Goal: Task Accomplishment & Management: Use online tool/utility

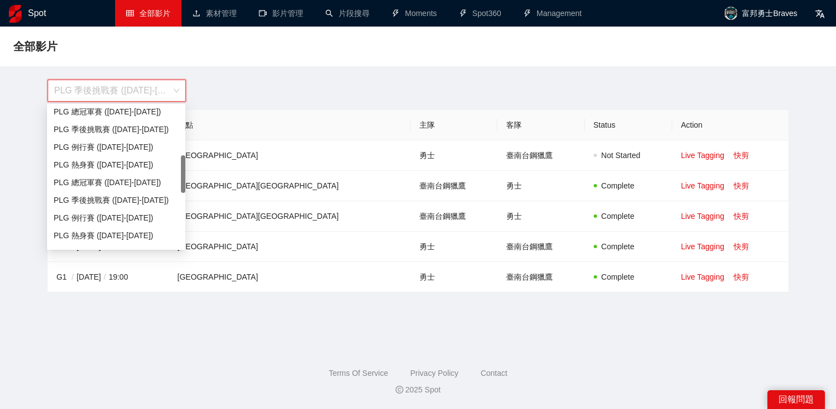
scroll to position [180, 0]
click at [131, 149] on div "PLG 例行賽 ([DATE]-[DATE])" at bounding box center [116, 148] width 125 height 12
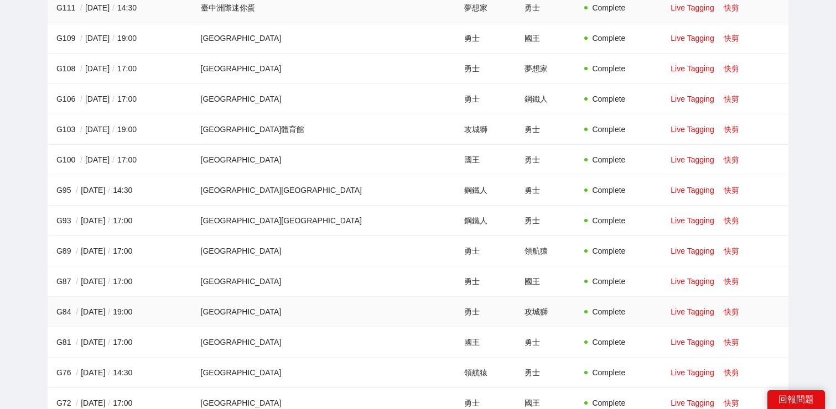
scroll to position [0, 0]
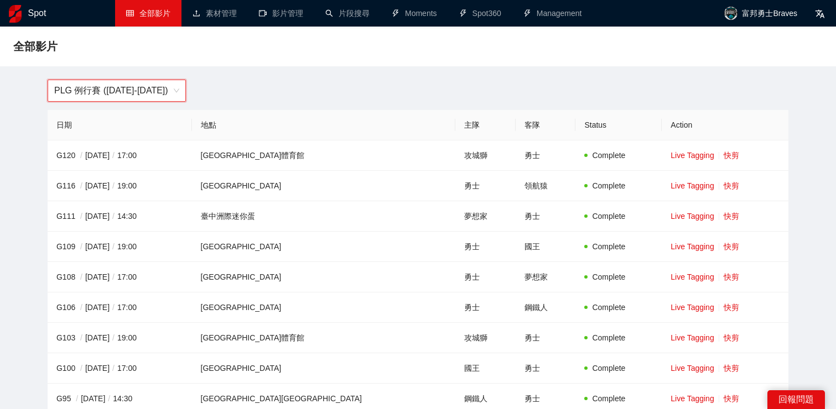
click at [88, 87] on span "PLG 例行賽 ([DATE]-[DATE])" at bounding box center [116, 90] width 125 height 21
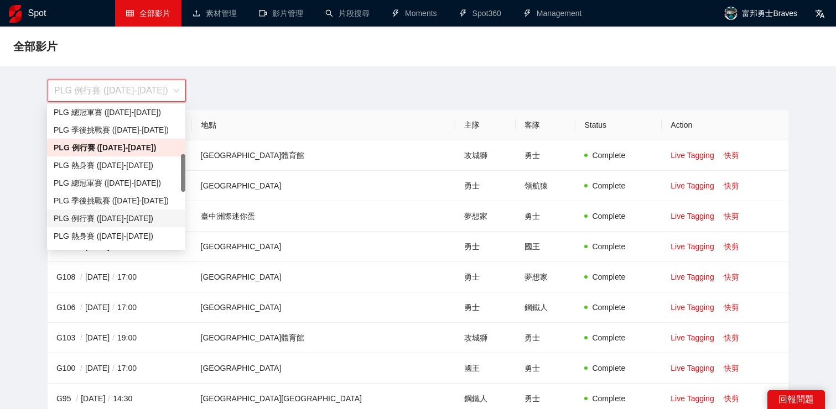
click at [145, 219] on div "PLG 例行賽 ([DATE]-[DATE])" at bounding box center [116, 218] width 125 height 12
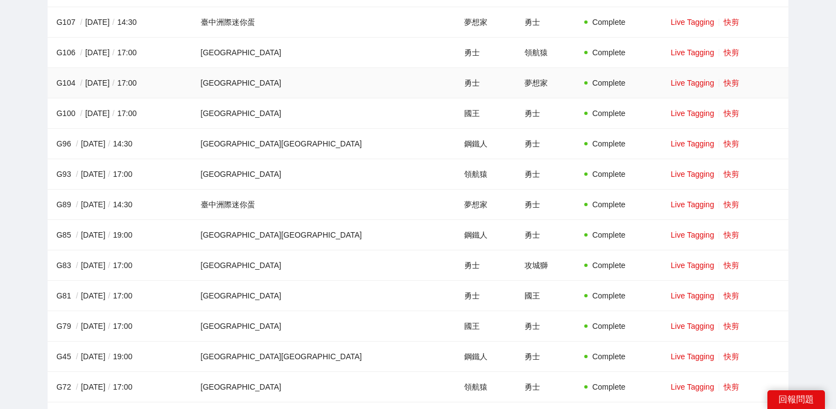
scroll to position [257, 0]
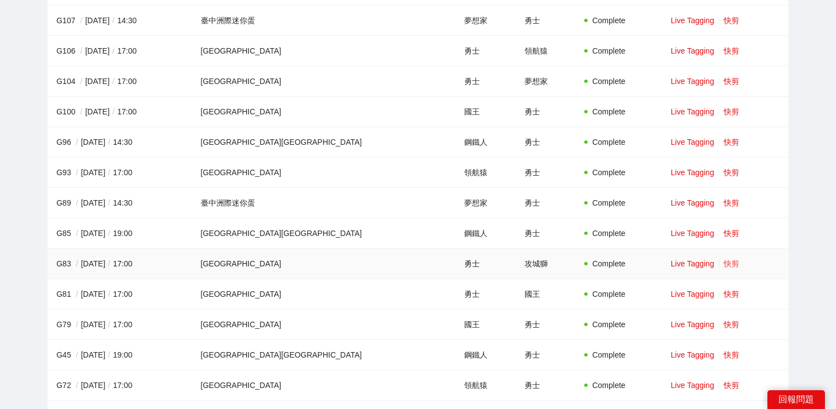
click at [724, 265] on link "快剪" at bounding box center [731, 263] width 15 height 9
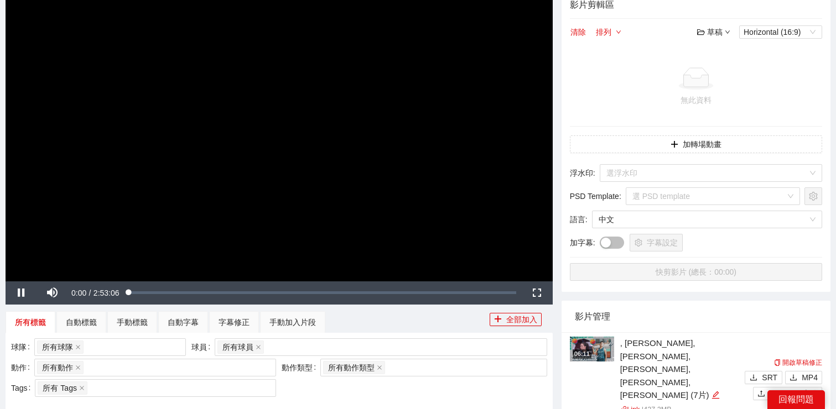
scroll to position [103, 0]
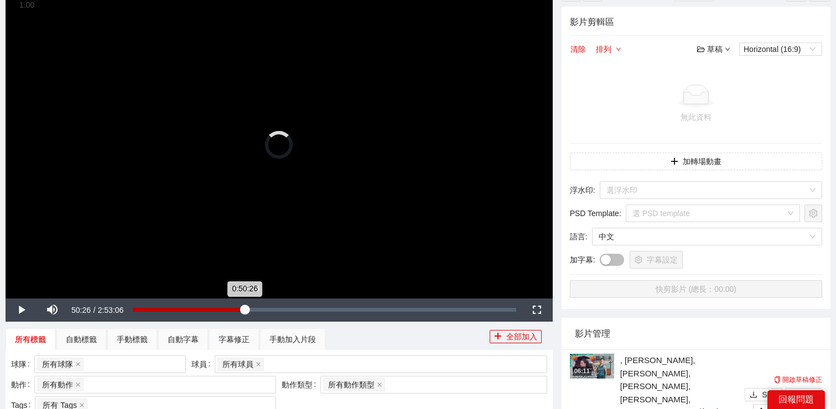
click at [241, 306] on div "Loaded : 0.23% 0:50:26 0:50:26" at bounding box center [324, 310] width 394 height 23
click at [14, 310] on span "Video Player" at bounding box center [21, 310] width 31 height 0
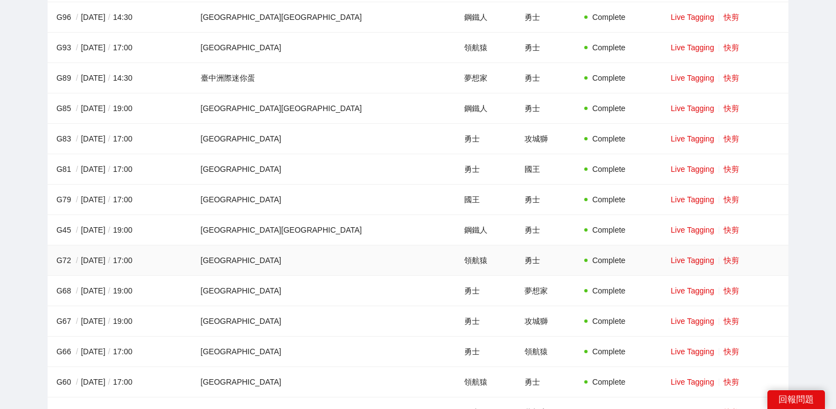
scroll to position [405, 0]
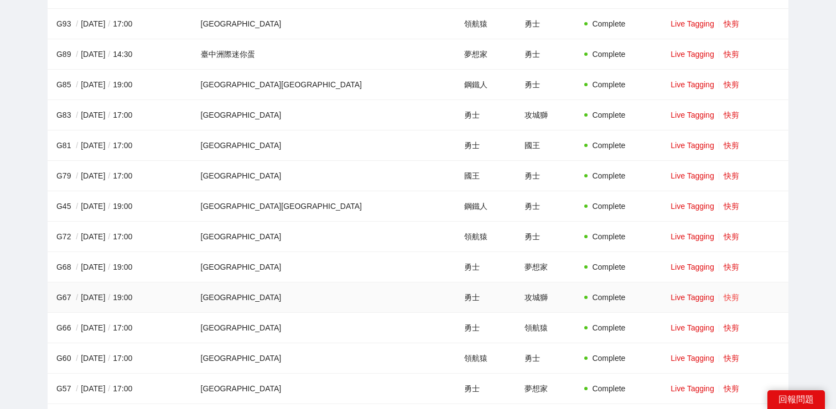
click at [724, 298] on link "快剪" at bounding box center [731, 297] width 15 height 9
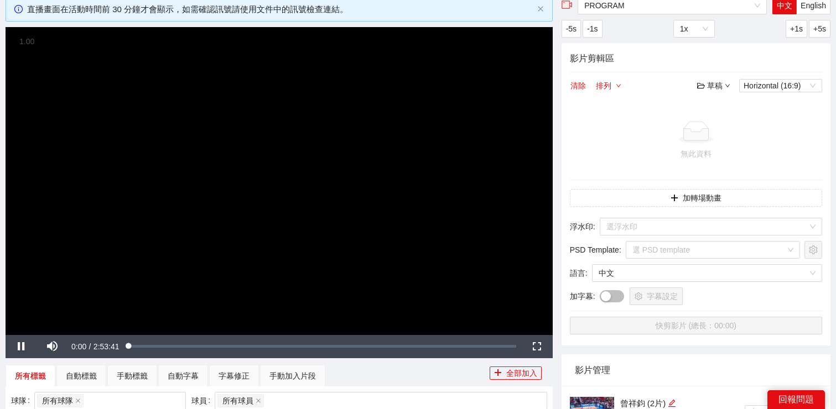
scroll to position [70, 0]
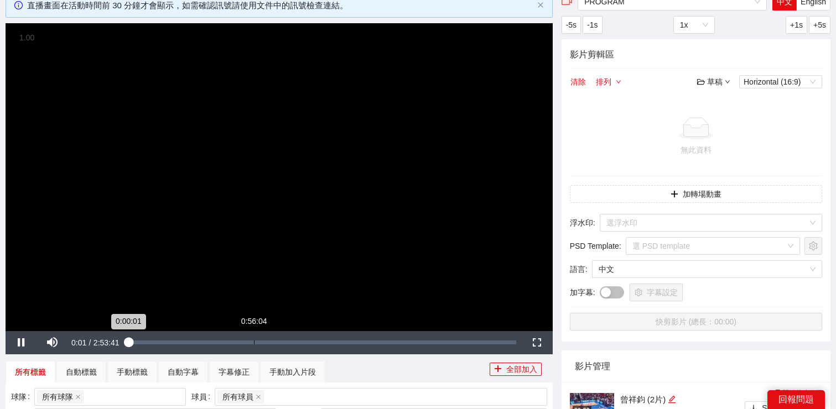
click at [253, 341] on div "Loaded : 0.35% 0:56:04 0:00:01" at bounding box center [322, 343] width 387 height 4
click at [25, 343] on span "Video Player" at bounding box center [21, 343] width 31 height 0
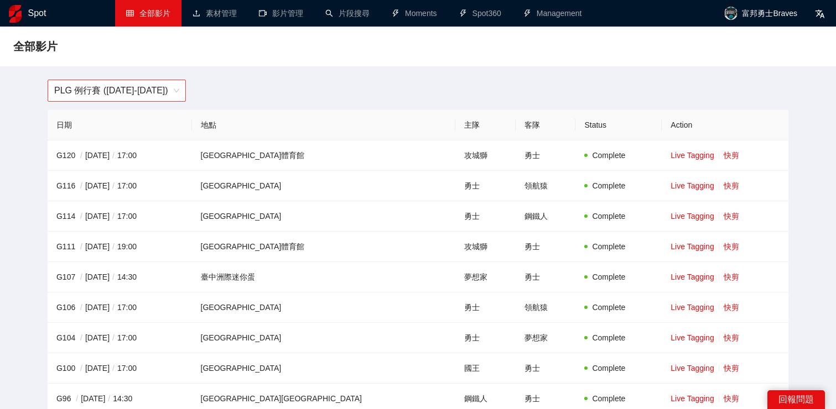
click at [102, 92] on span "PLG 例行賽 ([DATE]-[DATE])" at bounding box center [116, 90] width 125 height 21
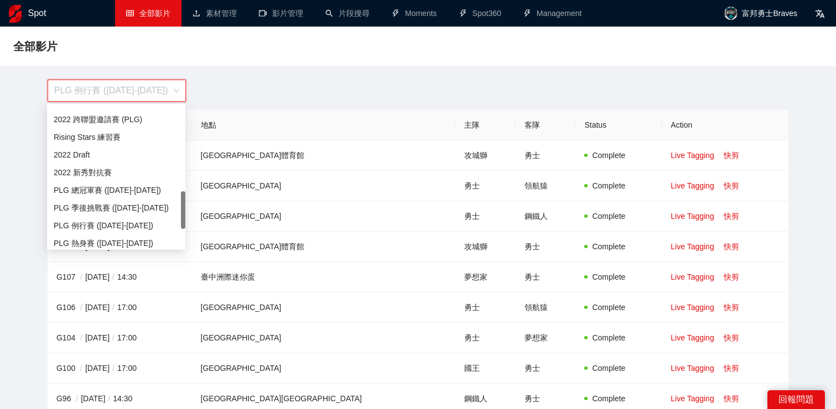
scroll to position [319, 0]
click at [91, 221] on div "PLG 例行賽 (2021-2022)" at bounding box center [116, 221] width 125 height 12
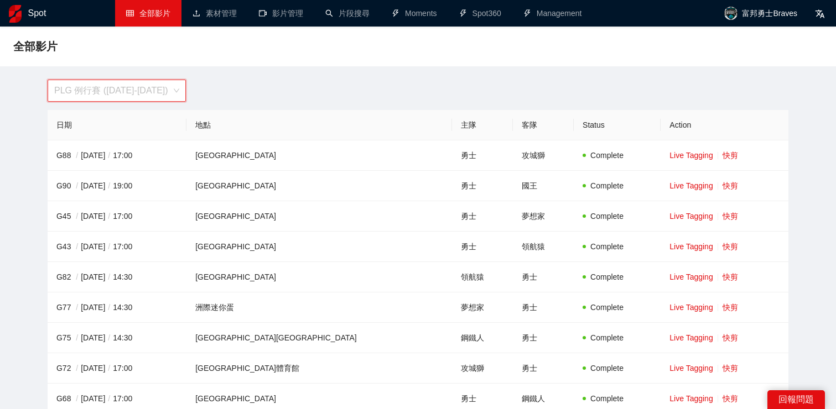
click at [169, 98] on span "PLG 例行賽 (2021-2022)" at bounding box center [116, 90] width 125 height 21
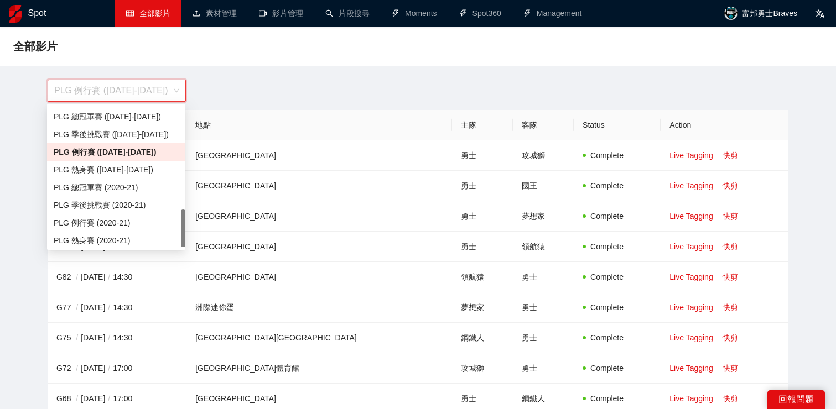
scroll to position [389, 0]
click at [127, 224] on div "PLG 例行賽 (2020-21)" at bounding box center [116, 221] width 125 height 12
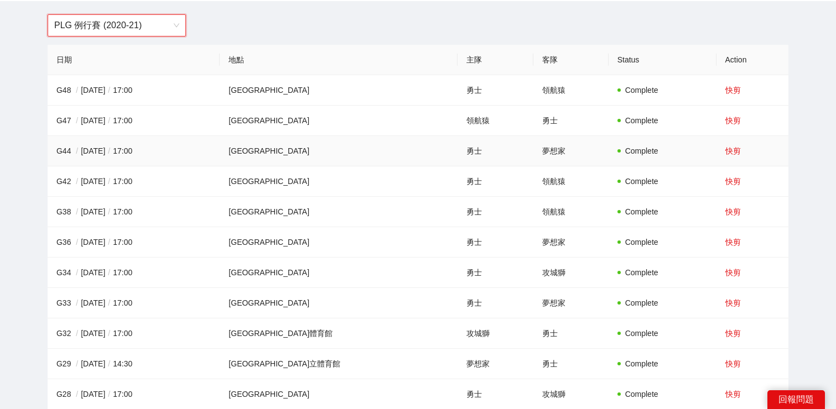
scroll to position [67, 0]
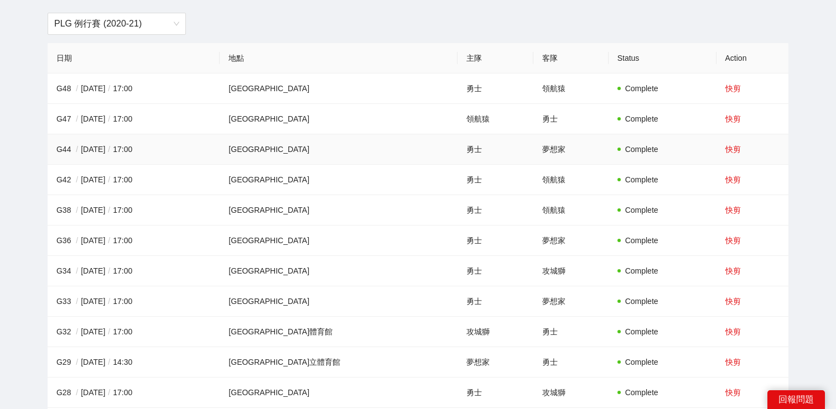
click at [728, 155] on td "快剪" at bounding box center [752, 149] width 72 height 30
click at [725, 145] on link "快剪" at bounding box center [732, 149] width 15 height 9
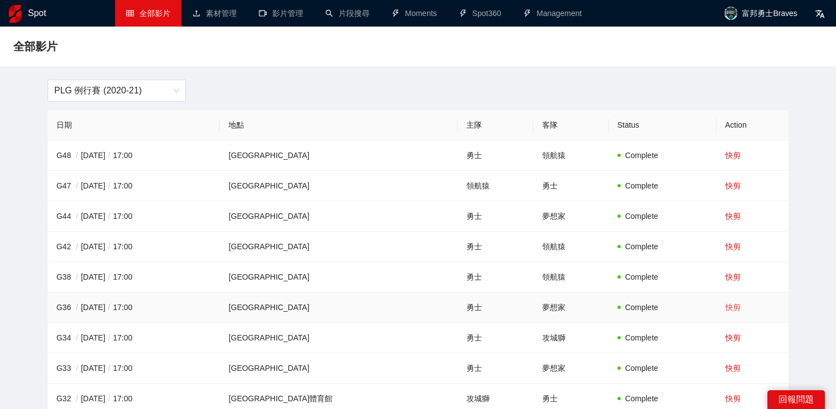
click at [726, 306] on link "快剪" at bounding box center [732, 307] width 15 height 9
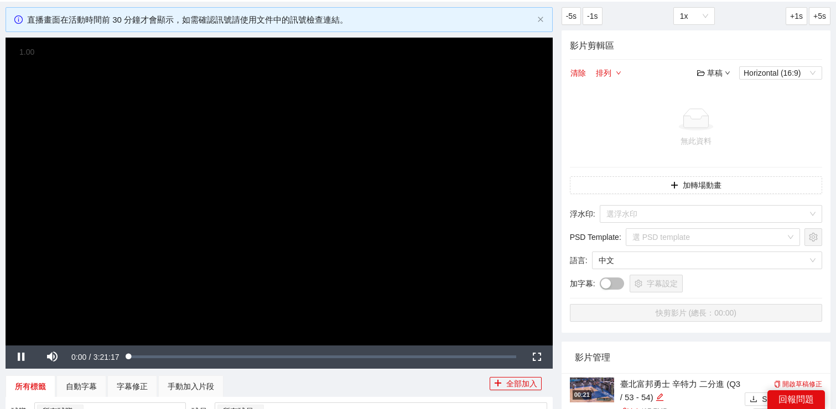
scroll to position [56, 0]
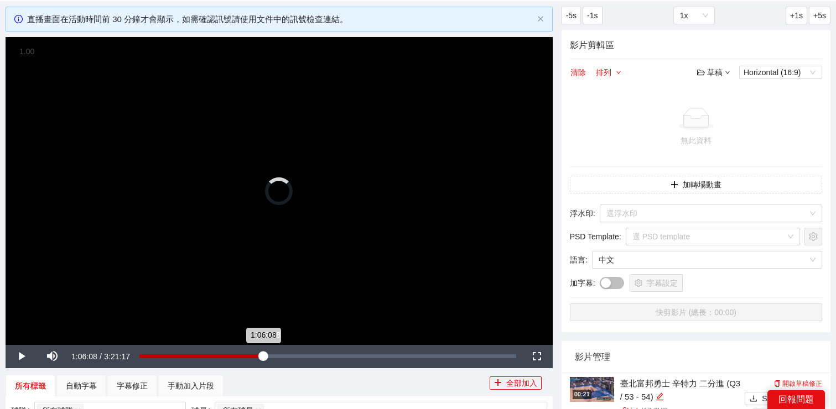
click at [256, 356] on div "Loaded : 0.30% 1:06:08 1:06:08" at bounding box center [327, 357] width 377 height 4
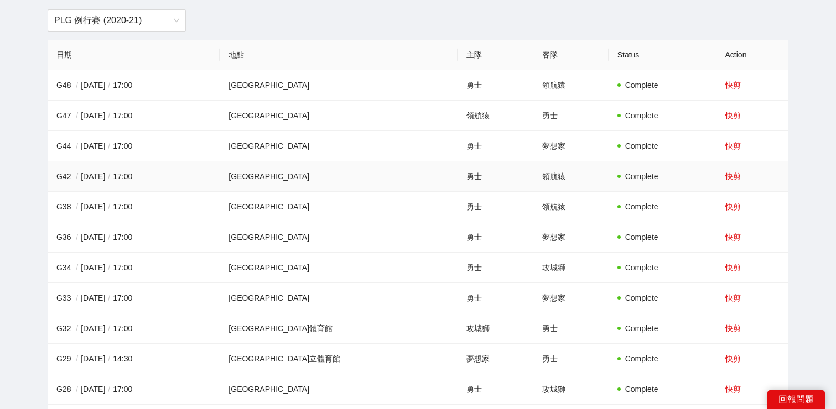
scroll to position [72, 0]
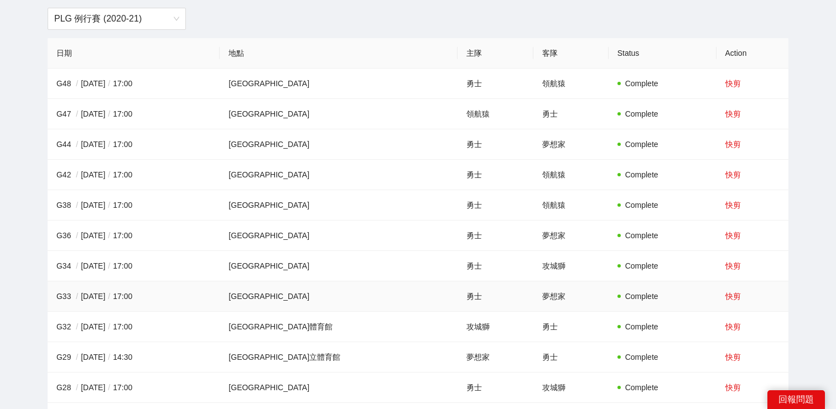
click at [726, 301] on td "快剪" at bounding box center [752, 297] width 72 height 30
click at [726, 297] on link "快剪" at bounding box center [732, 296] width 15 height 9
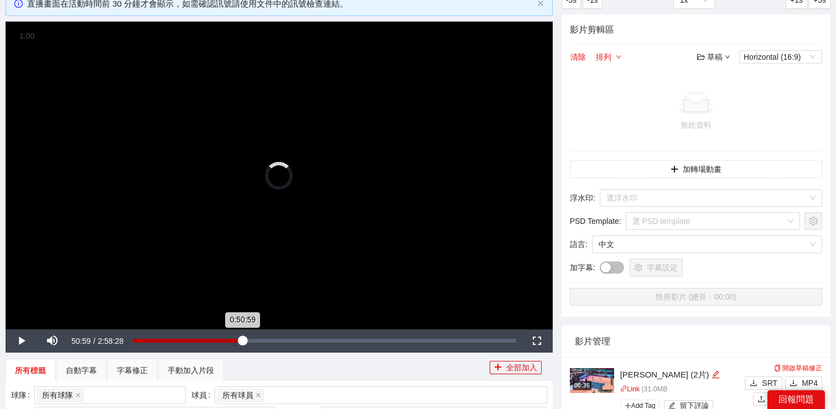
click at [239, 338] on div "Loaded : 0.17% 0:50:44 0:50:59" at bounding box center [324, 341] width 394 height 23
click at [212, 337] on div "Loaded : 28.98% 0:37:23 0:51:00" at bounding box center [324, 341] width 394 height 23
click at [333, 340] on div "Loaded : 21.24% 1:33:21 1:33:21" at bounding box center [327, 341] width 377 height 4
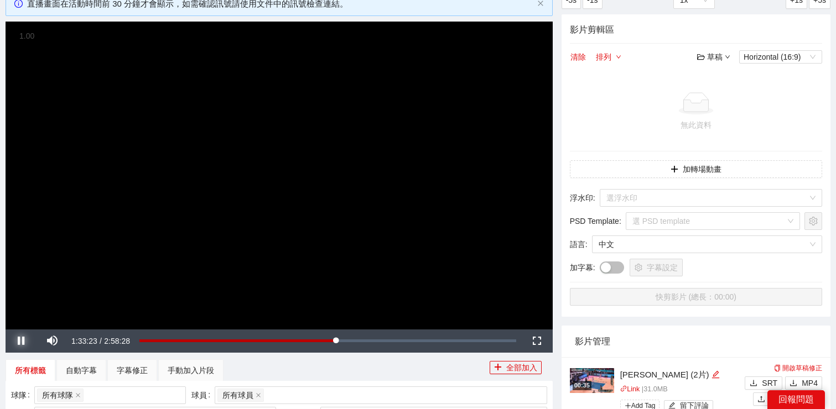
click at [22, 341] on span "Video Player" at bounding box center [21, 341] width 31 height 0
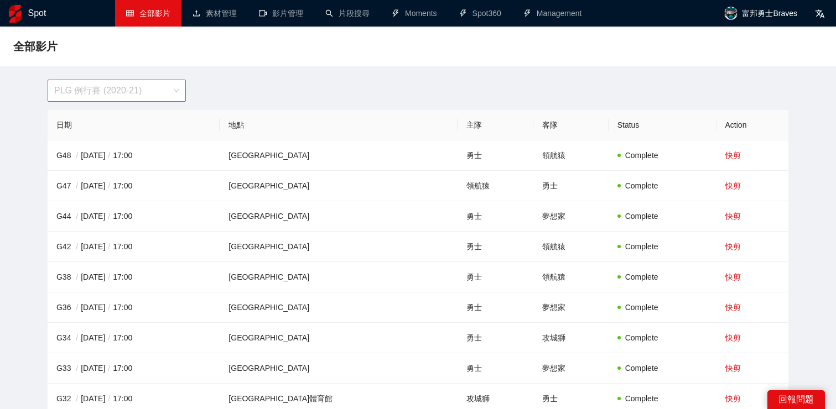
click at [133, 97] on span "PLG 例行賽 (2020-21)" at bounding box center [116, 90] width 125 height 21
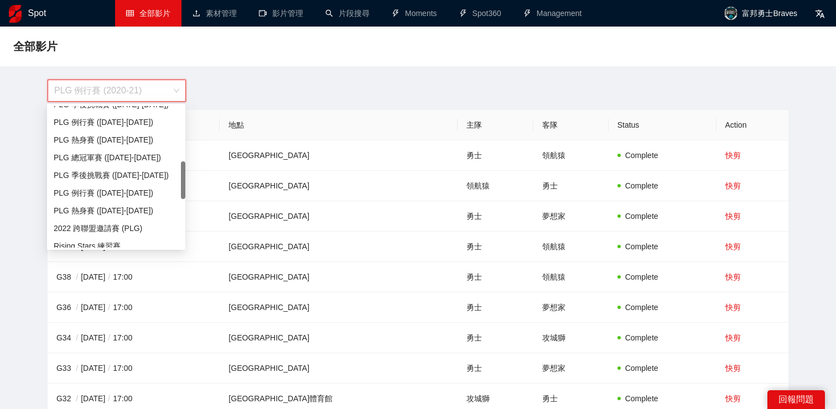
scroll to position [196, 0]
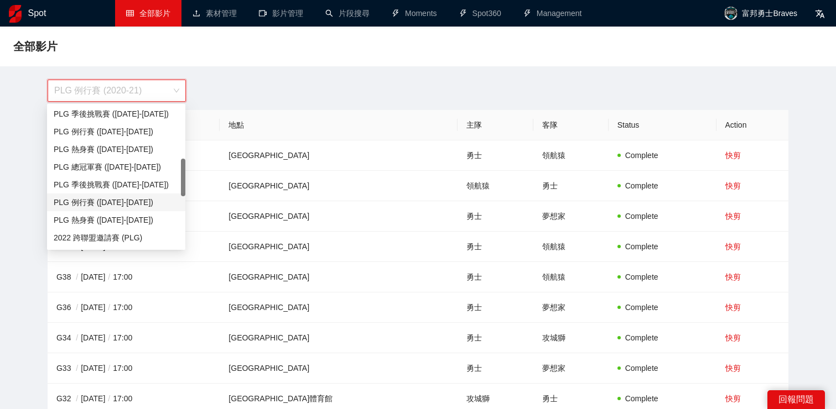
click at [121, 206] on div "PLG 例行賽 ([DATE]-[DATE])" at bounding box center [116, 202] width 125 height 12
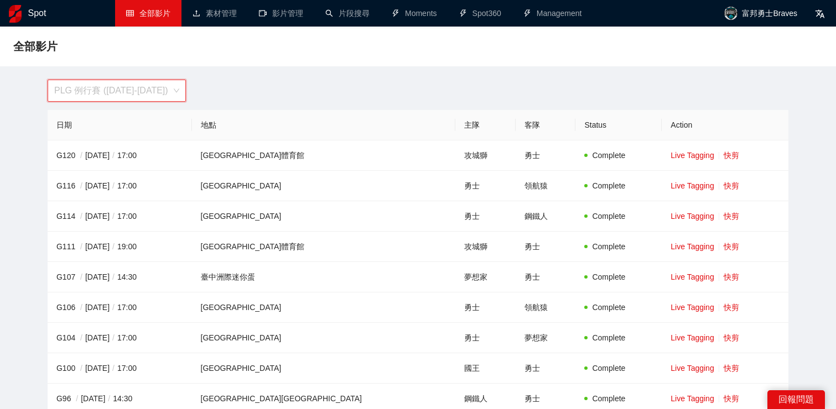
click at [149, 89] on span "PLG 例行賽 ([DATE]-[DATE])" at bounding box center [116, 90] width 125 height 21
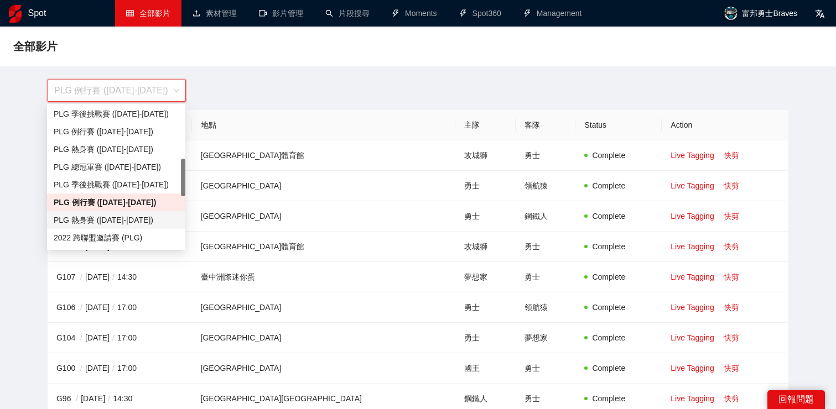
click at [144, 219] on div "PLG 熱身賽 ([DATE]-[DATE])" at bounding box center [116, 220] width 125 height 12
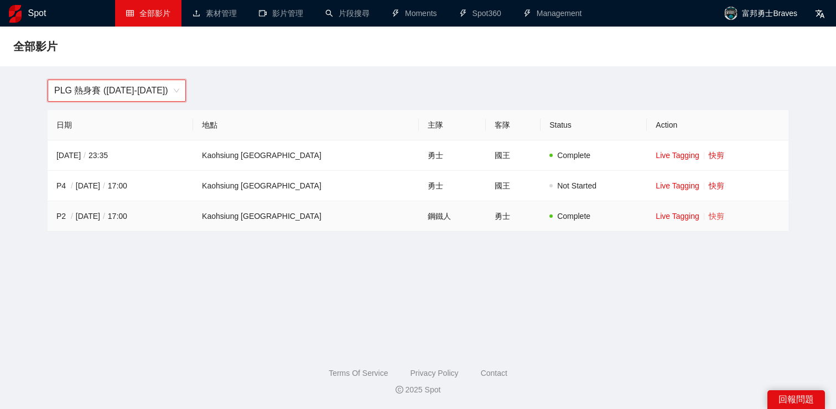
click at [716, 216] on link "快剪" at bounding box center [716, 216] width 15 height 9
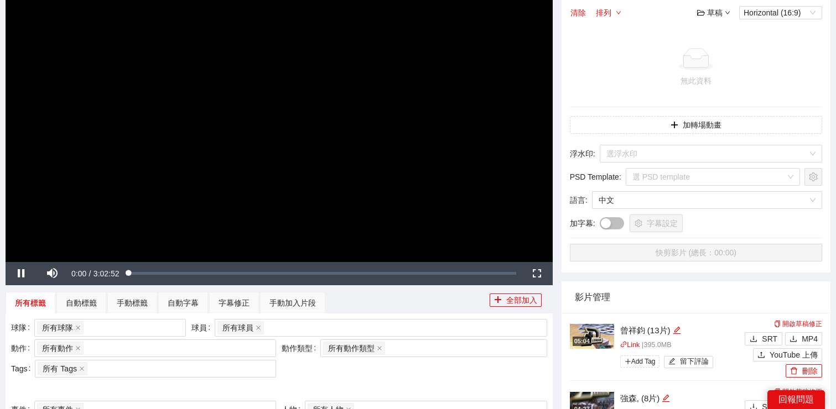
scroll to position [137, 0]
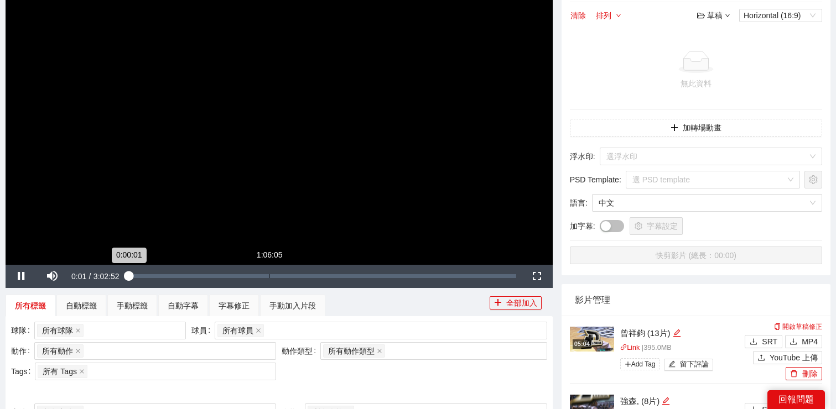
click at [268, 277] on div "Loaded : 0.33% 1:06:05 0:00:01" at bounding box center [322, 276] width 387 height 4
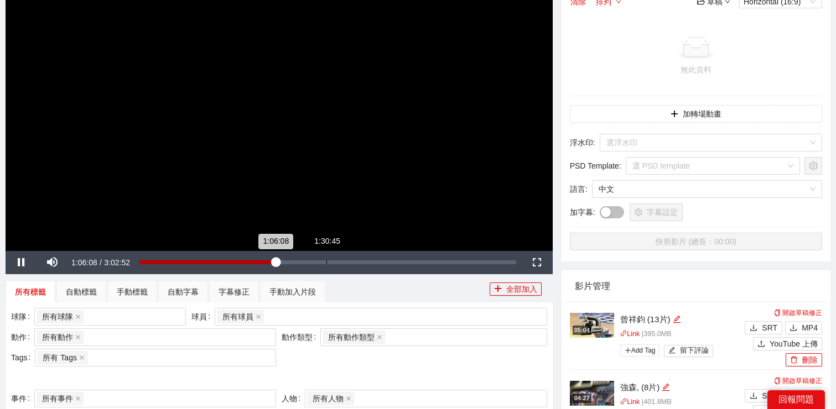
scroll to position [199, 0]
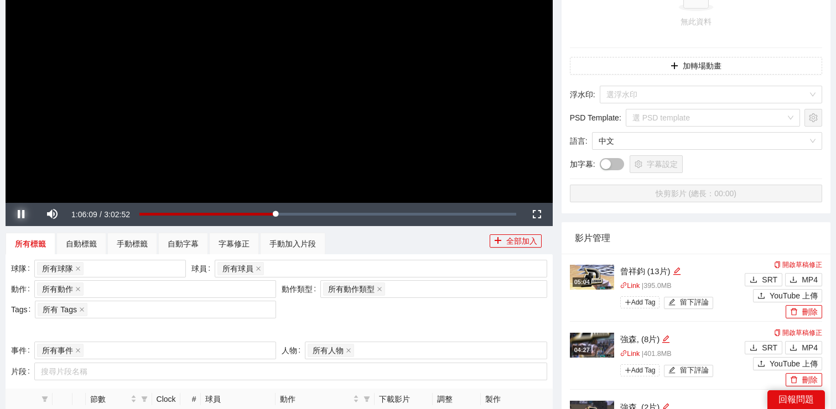
click at [23, 215] on span "Video Player" at bounding box center [21, 215] width 31 height 0
click at [279, 265] on div "所有球員" at bounding box center [375, 268] width 316 height 15
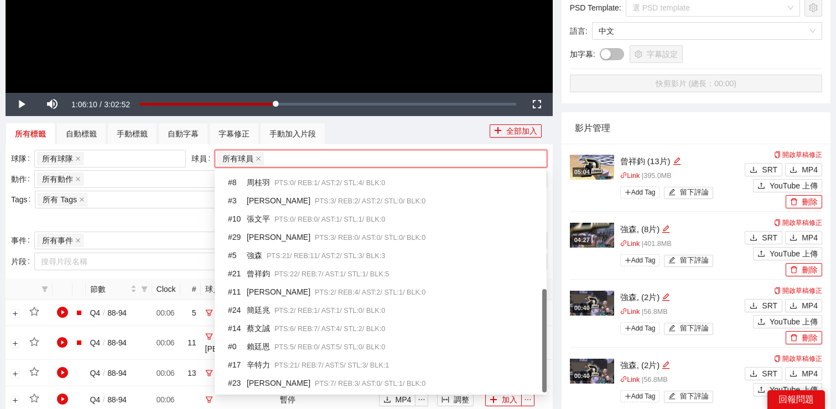
scroll to position [318, 0]
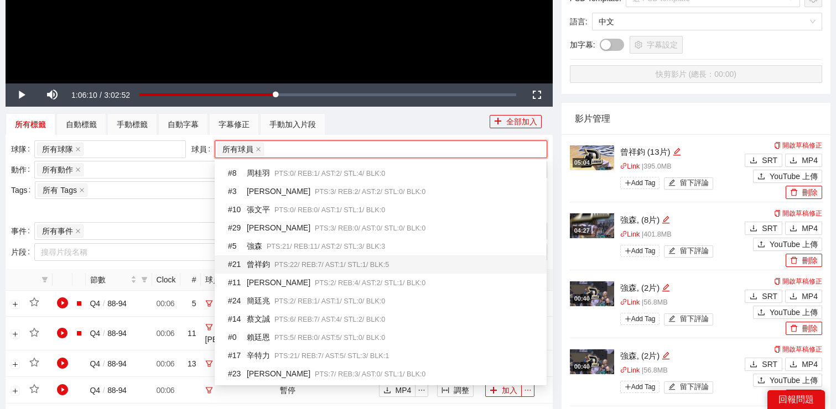
click at [290, 264] on span "PTS: 22 / REB: 7 / AST: 1 / STL: 1 / BLK: 5" at bounding box center [331, 265] width 115 height 8
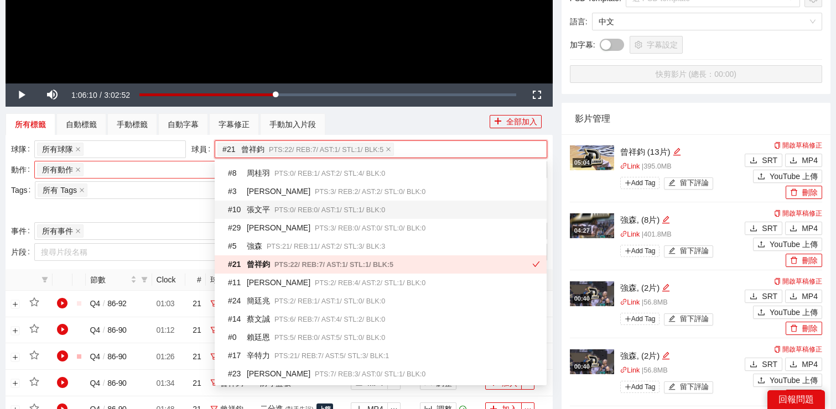
click at [158, 173] on div "所有動作 + 0 ..." at bounding box center [149, 169] width 225 height 15
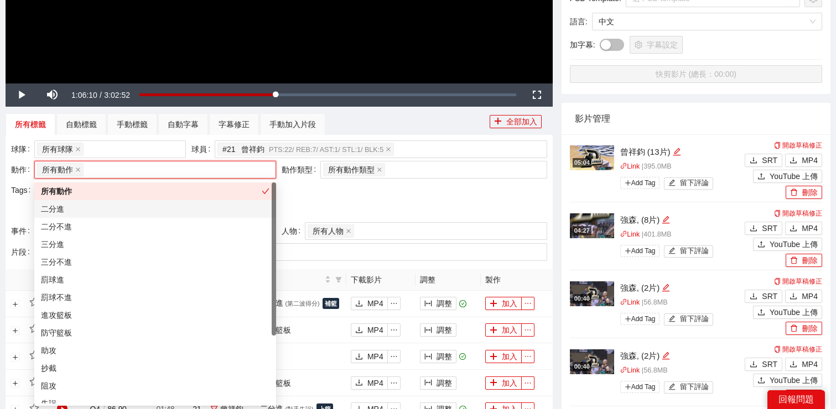
click at [151, 212] on div "二分進" at bounding box center [155, 209] width 228 height 12
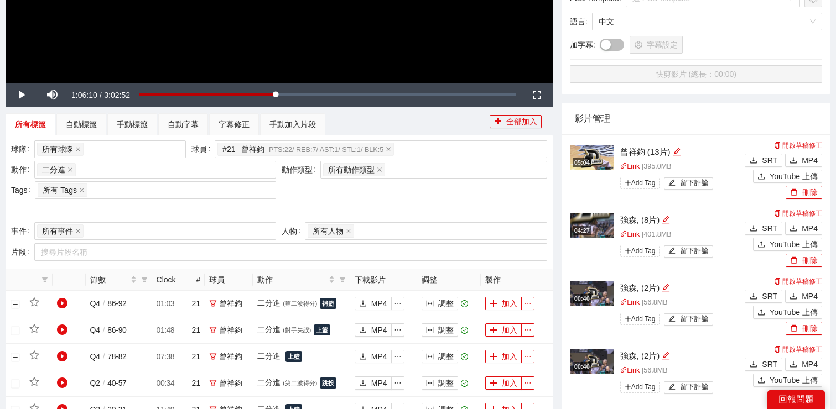
click at [404, 197] on div "球隊 所有球隊 球員 # 21 曾祥鈞 PTS: 22 / REB: 7 / AST: 1 / STL: 1 / BLK: 5 動作 二分進 + 0 ... …" at bounding box center [279, 181] width 542 height 82
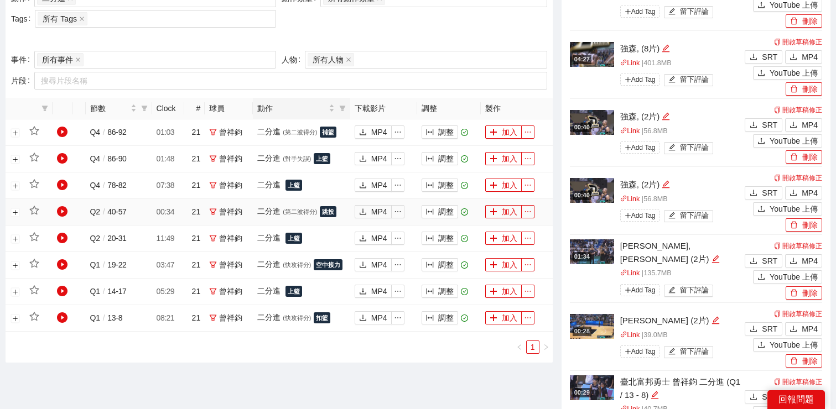
scroll to position [513, 0]
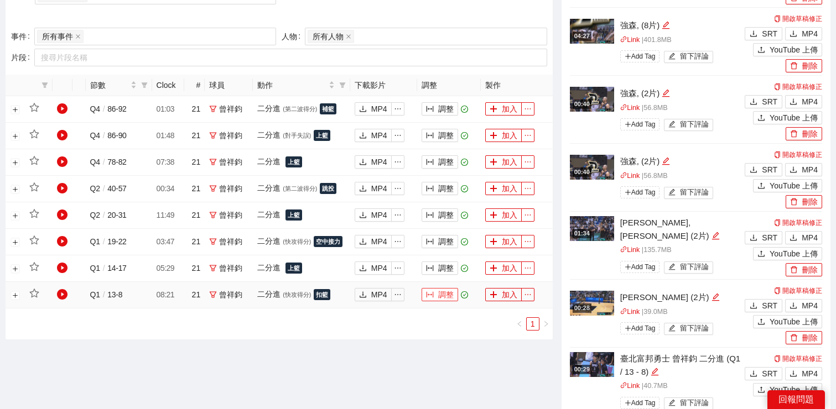
click at [436, 299] on button "調整" at bounding box center [439, 294] width 37 height 13
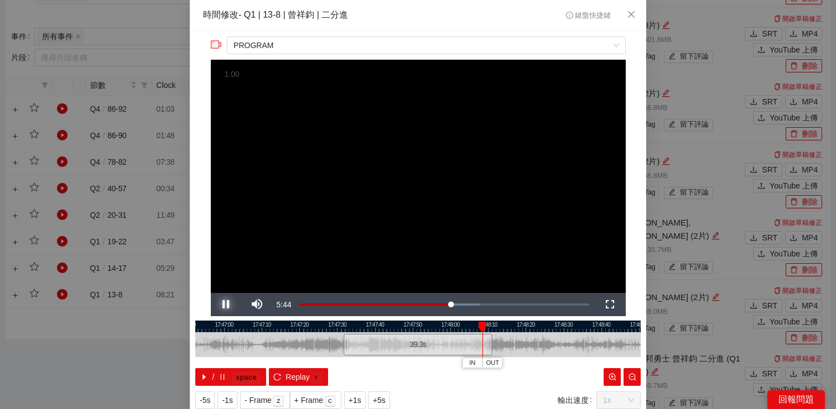
click at [222, 305] on span "Video Player" at bounding box center [226, 305] width 31 height 0
click at [96, 385] on div "**********" at bounding box center [418, 204] width 836 height 409
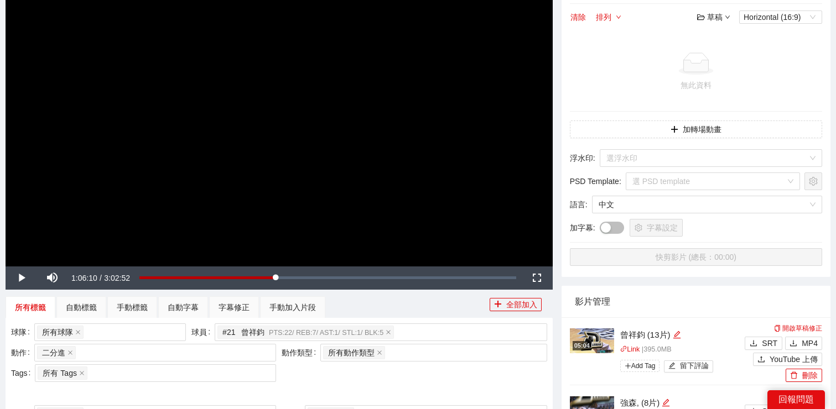
scroll to position [0, 0]
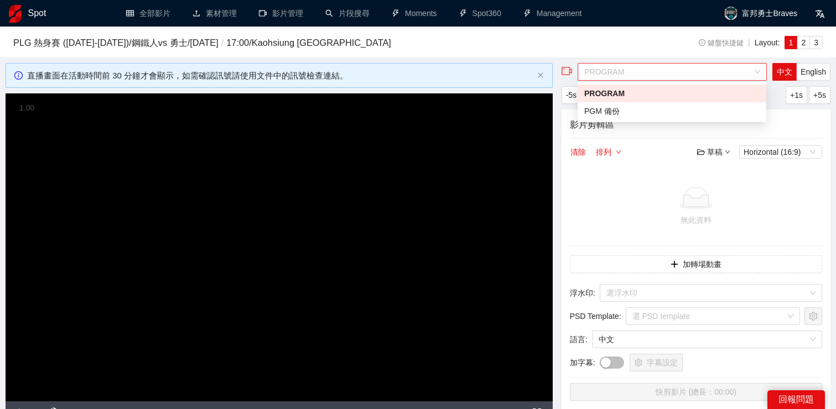
click at [678, 76] on span "PROGRAM" at bounding box center [672, 72] width 176 height 17
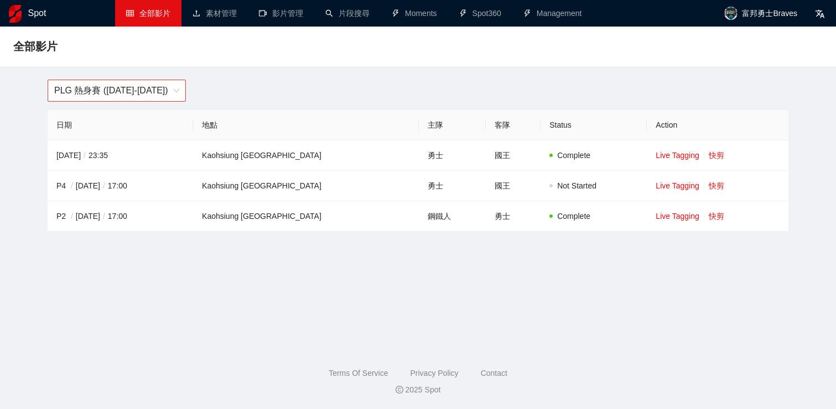
click at [105, 94] on span "PLG 熱身賽 ([DATE]-[DATE])" at bounding box center [116, 90] width 125 height 21
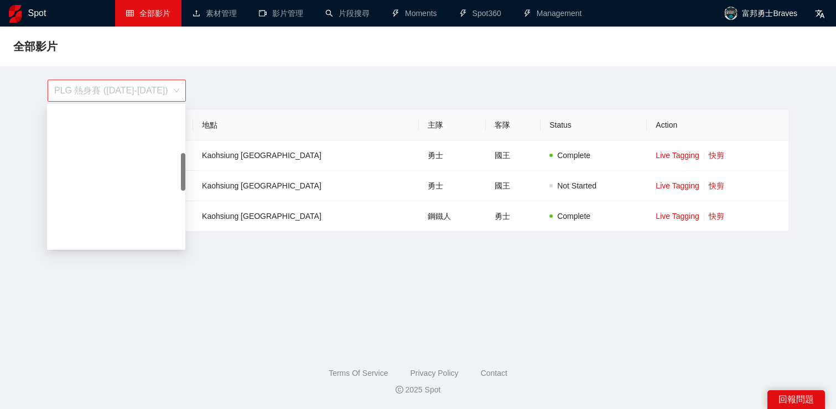
scroll to position [177, 0]
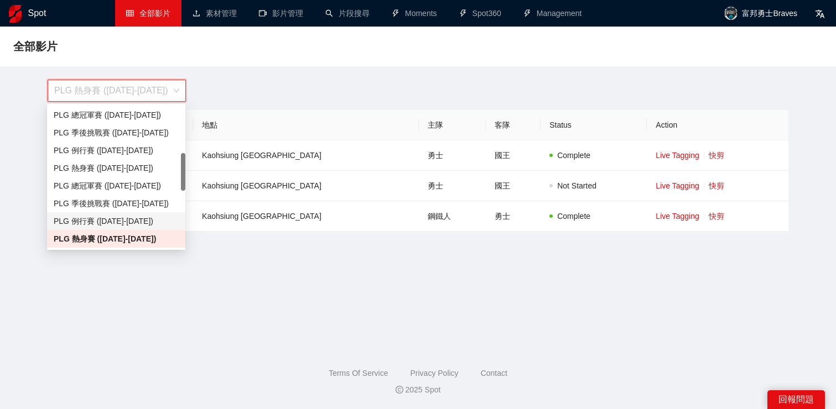
click at [117, 219] on div "PLG 例行賽 ([DATE]-[DATE])" at bounding box center [116, 221] width 125 height 12
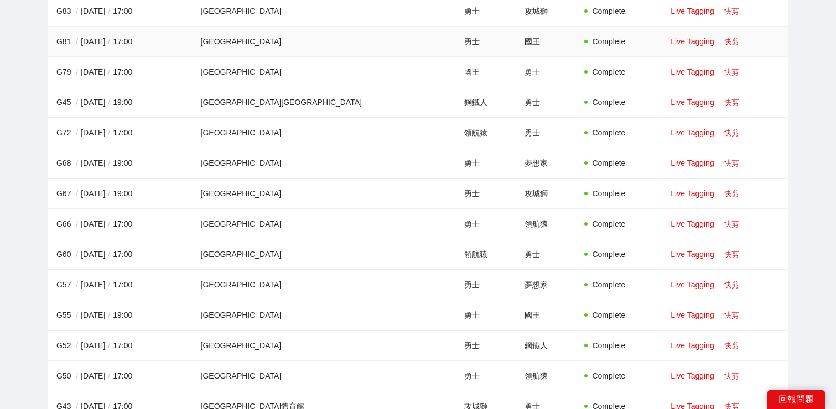
scroll to position [534, 0]
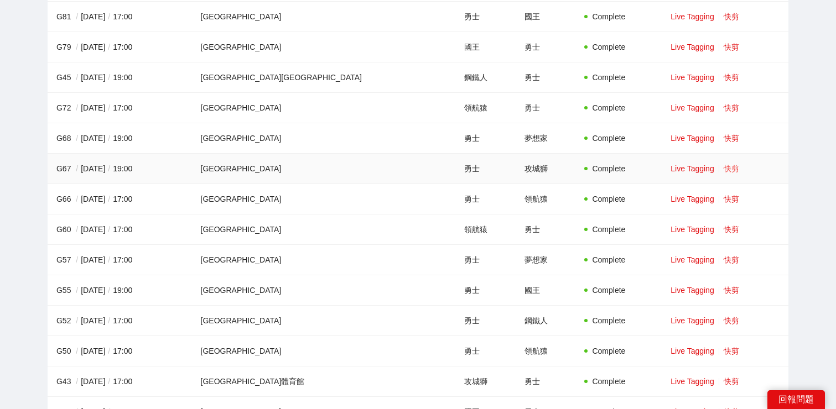
click at [724, 169] on link "快剪" at bounding box center [731, 168] width 15 height 9
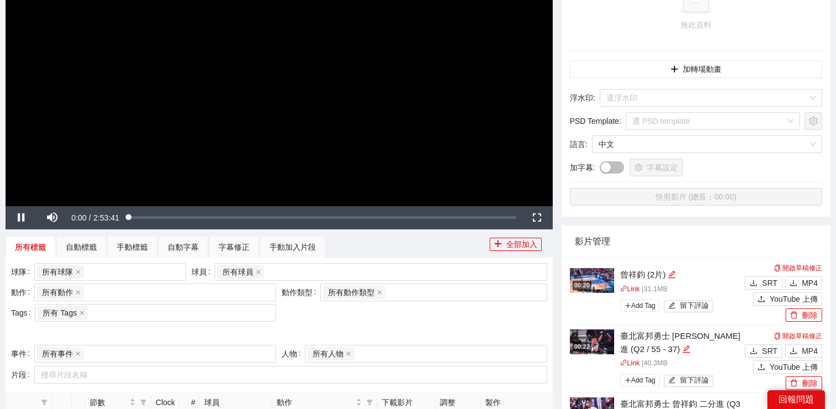
scroll to position [201, 0]
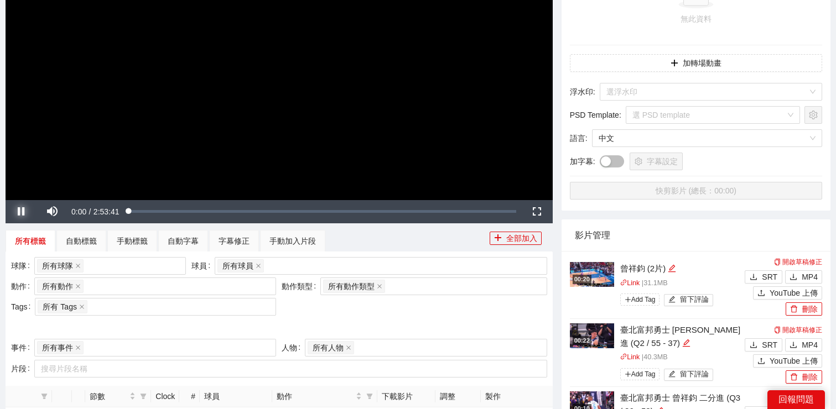
click at [24, 212] on span "Video Player" at bounding box center [21, 212] width 31 height 0
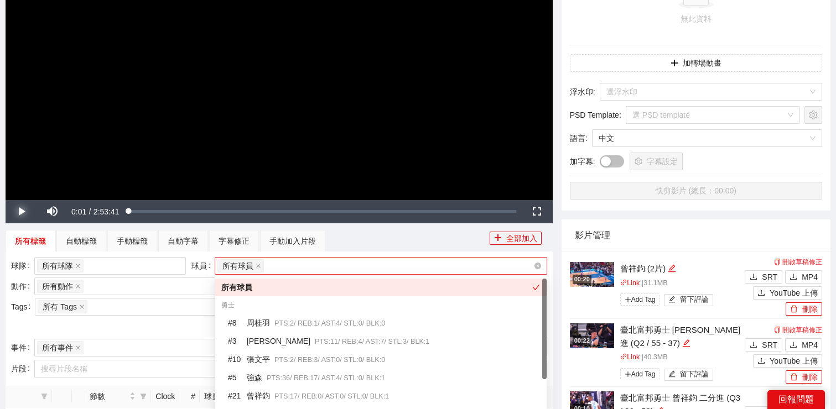
click at [284, 259] on div "所有球員" at bounding box center [375, 265] width 316 height 15
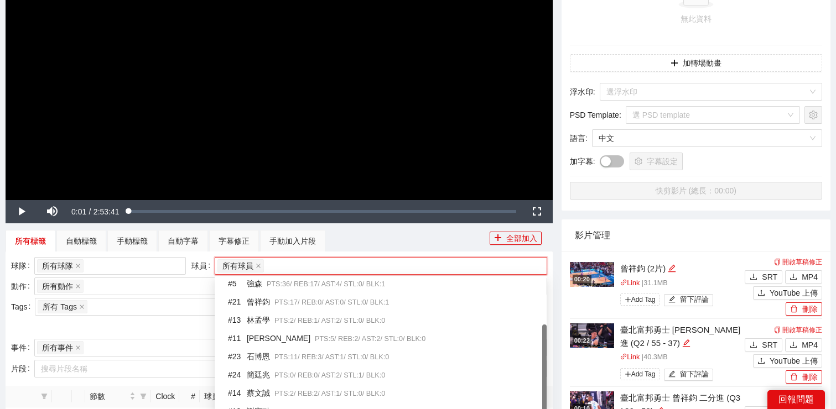
scroll to position [101, 0]
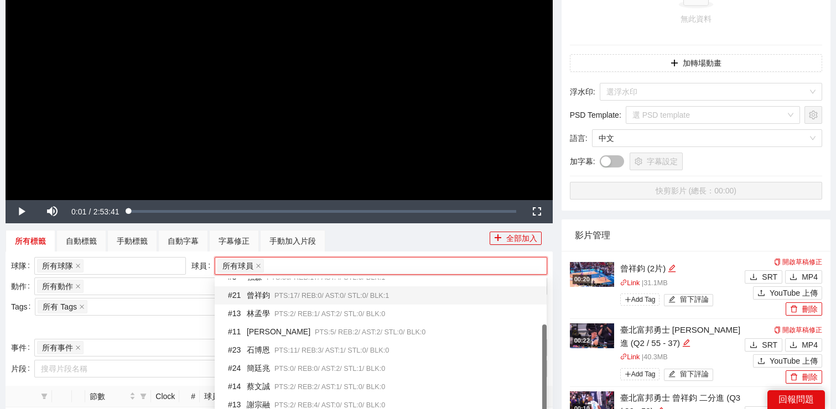
click at [285, 296] on span "PTS: 17 / REB: 0 / AST: 0 / STL: 0 / BLK: 1" at bounding box center [331, 296] width 115 height 8
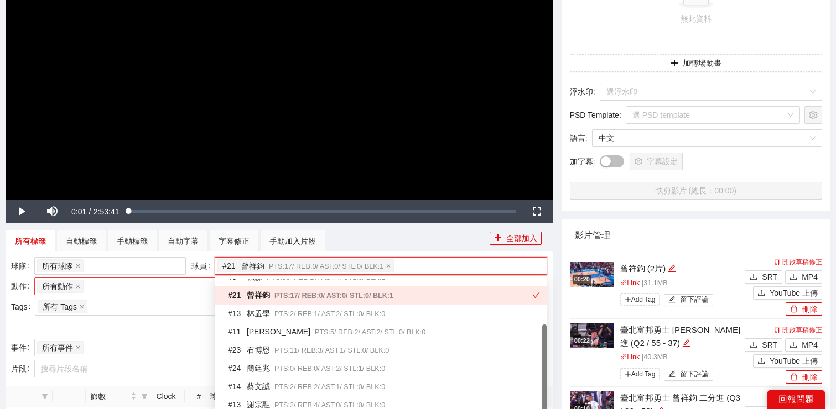
click at [143, 284] on div "所有動作 + 0 ..." at bounding box center [149, 286] width 225 height 15
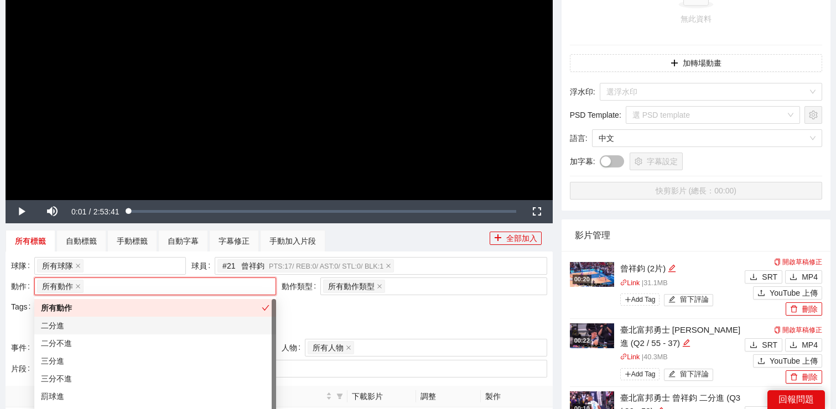
click at [134, 330] on div "二分進" at bounding box center [155, 326] width 228 height 12
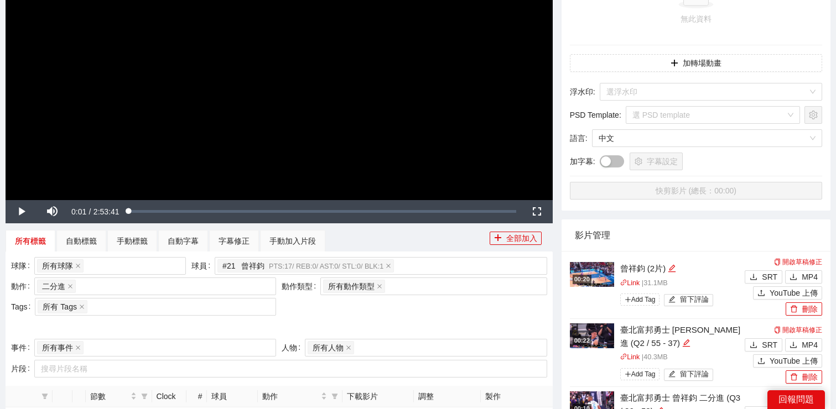
click at [342, 327] on div at bounding box center [279, 328] width 536 height 18
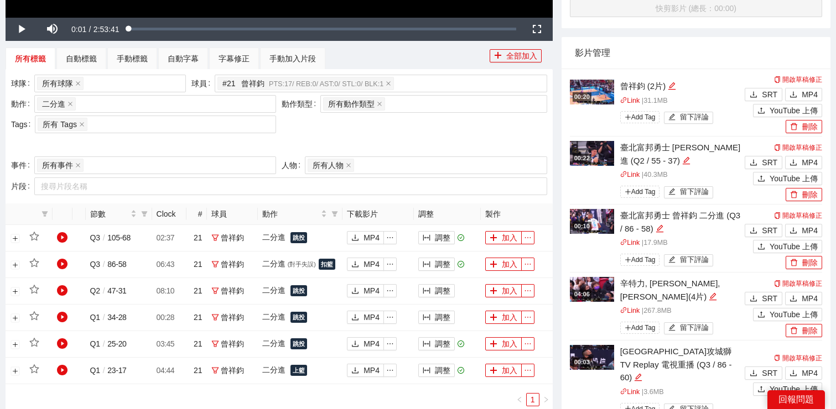
scroll to position [396, 0]
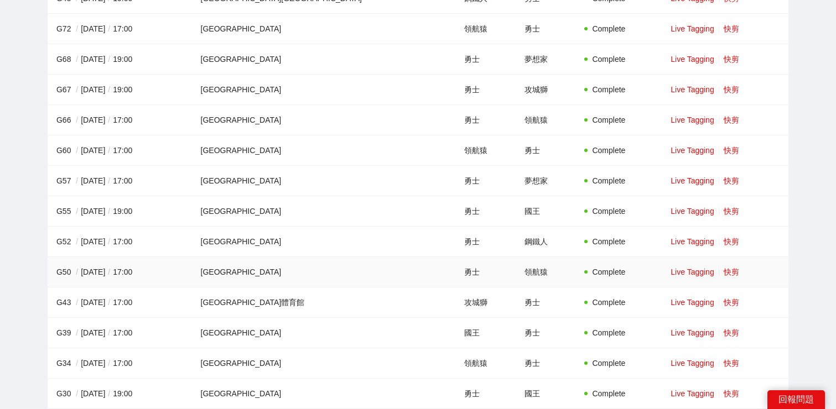
scroll to position [569, 0]
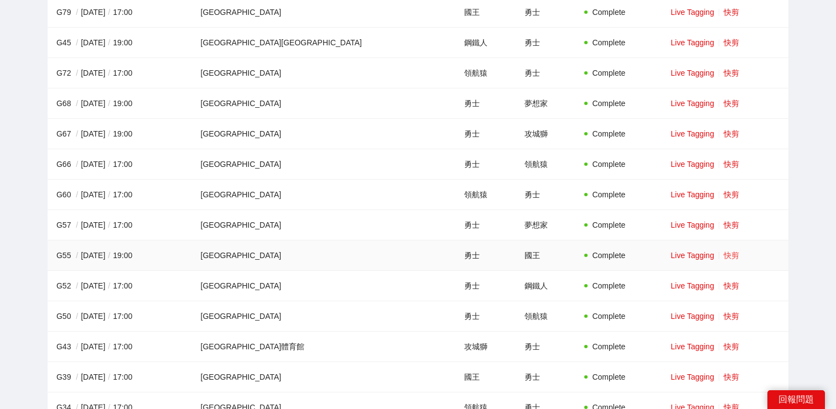
click at [724, 254] on link "快剪" at bounding box center [731, 255] width 15 height 9
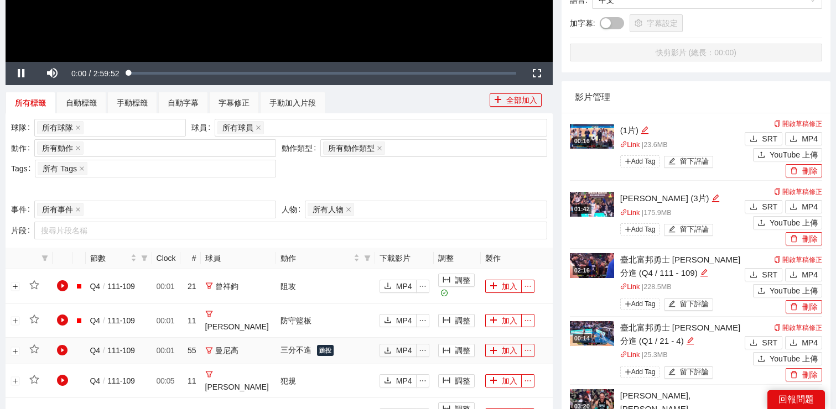
scroll to position [283, 0]
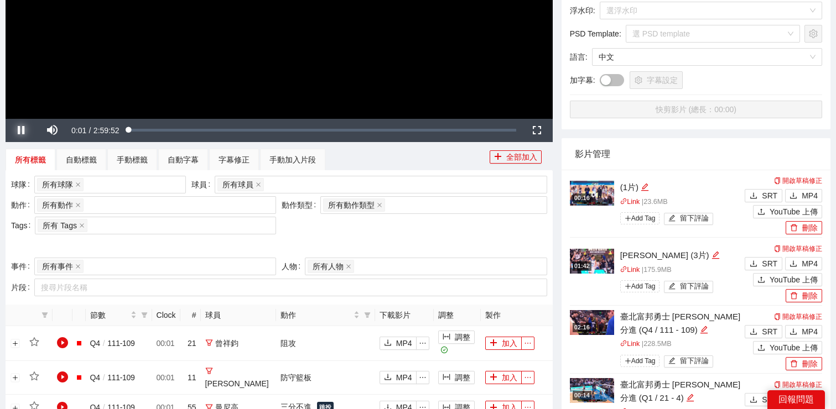
click at [25, 131] on span "Video Player" at bounding box center [21, 131] width 31 height 0
click at [289, 187] on div "所有球員" at bounding box center [375, 184] width 316 height 15
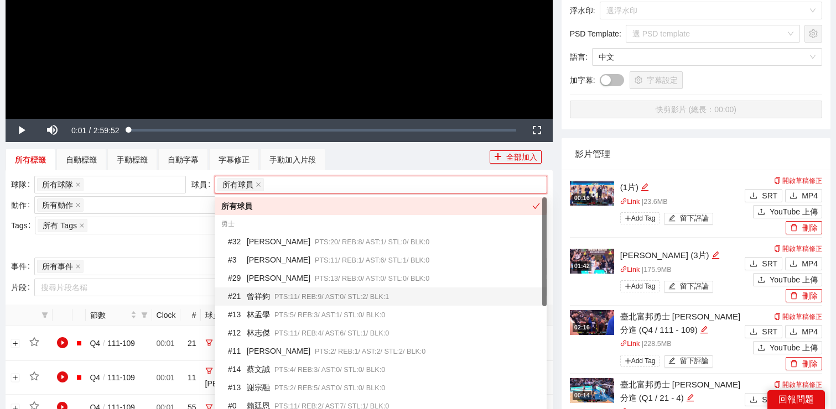
click at [287, 300] on div "# 21 [PERSON_NAME]PTS: 11 / REB: 9 / AST: 0 / STL: 2 / BLK: 1" at bounding box center [384, 296] width 312 height 13
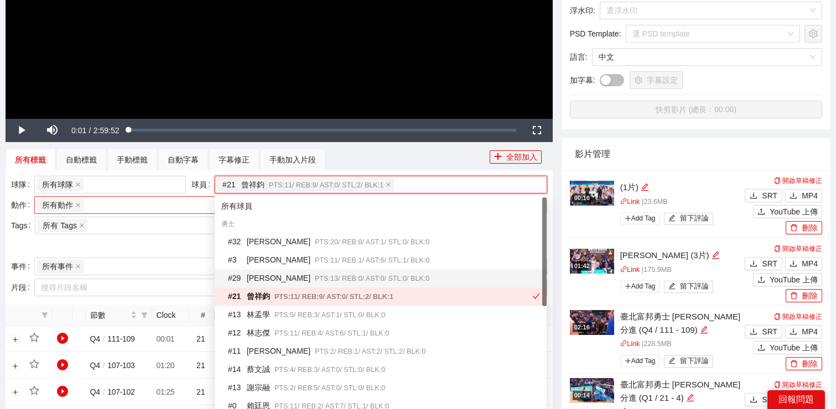
click at [164, 209] on div "所有動作 + 0 ..." at bounding box center [149, 204] width 225 height 15
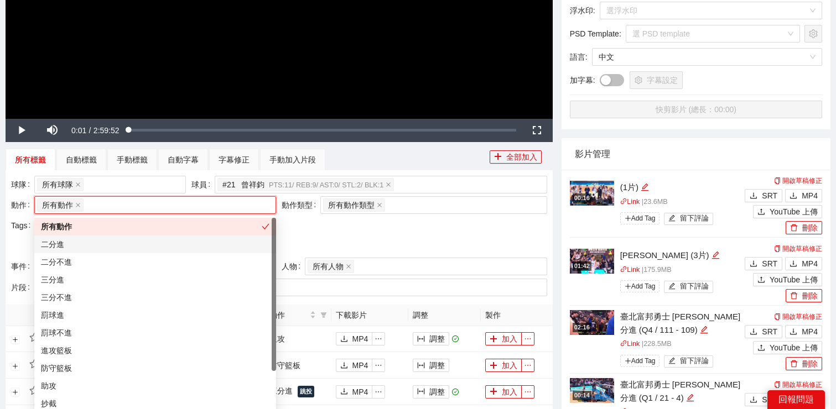
click at [148, 252] on div "二分進" at bounding box center [155, 245] width 242 height 18
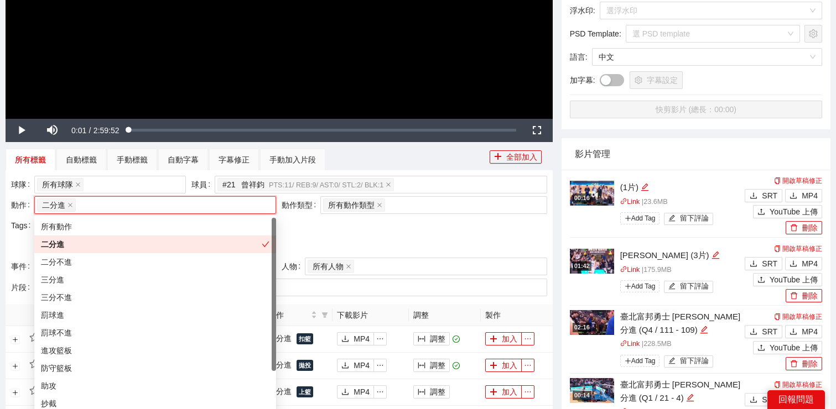
click at [374, 241] on div at bounding box center [279, 246] width 536 height 18
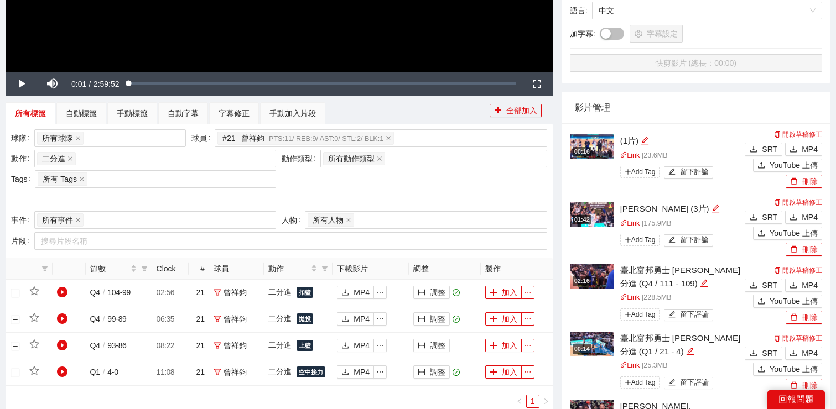
scroll to position [330, 0]
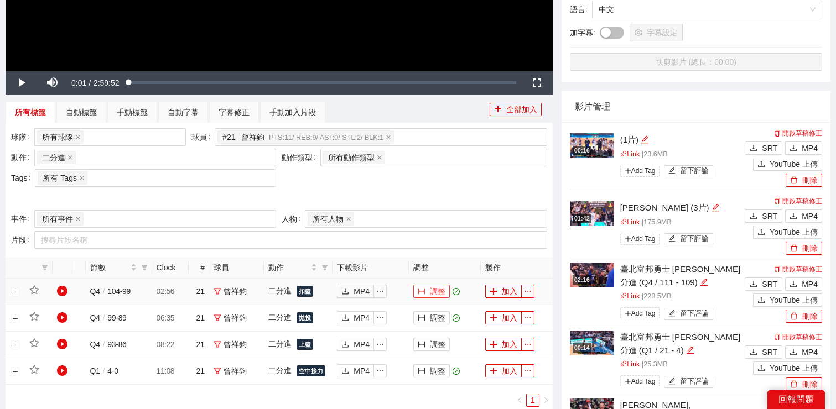
click at [423, 294] on icon "column-width" at bounding box center [422, 292] width 8 height 8
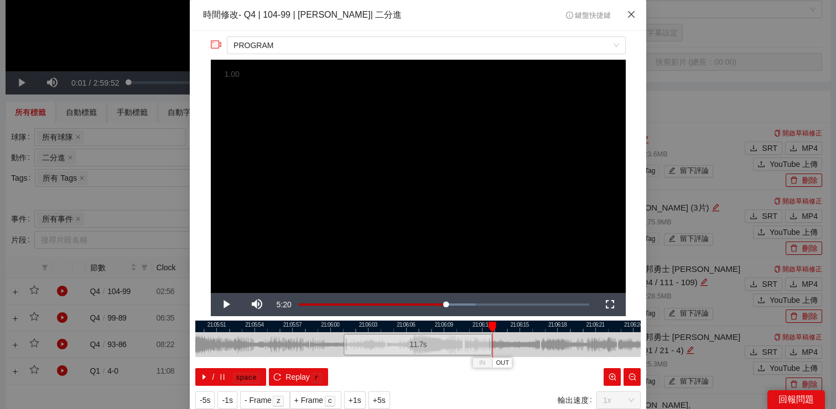
click at [631, 14] on icon "close" at bounding box center [631, 14] width 7 height 7
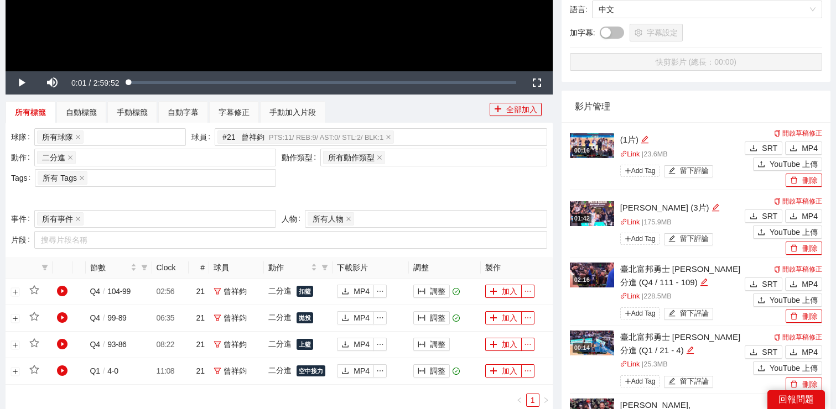
click at [393, 192] on div at bounding box center [279, 199] width 536 height 18
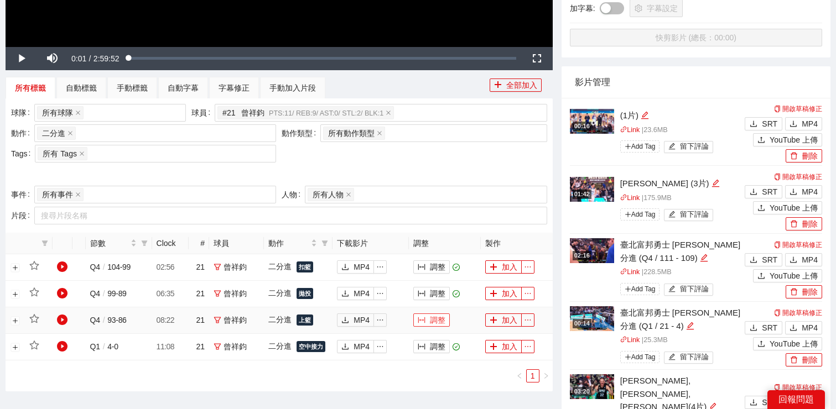
scroll to position [356, 0]
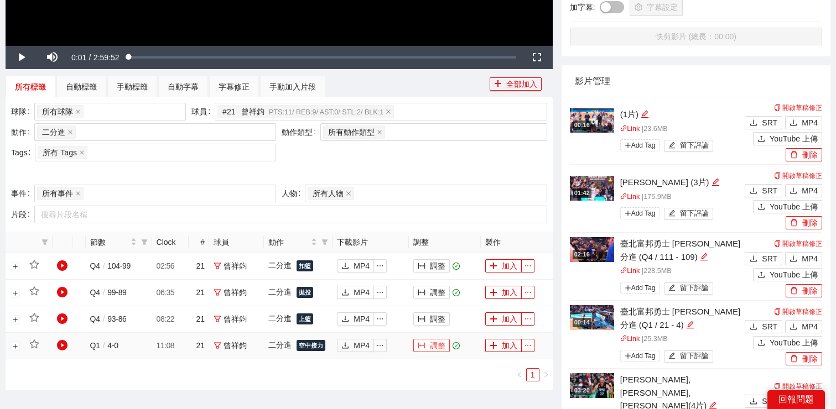
click at [444, 350] on button "調整" at bounding box center [431, 345] width 37 height 13
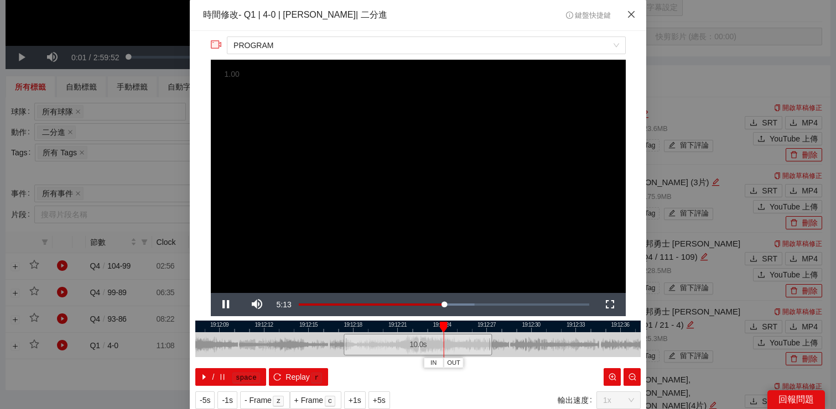
click at [636, 12] on span "Close" at bounding box center [631, 15] width 30 height 30
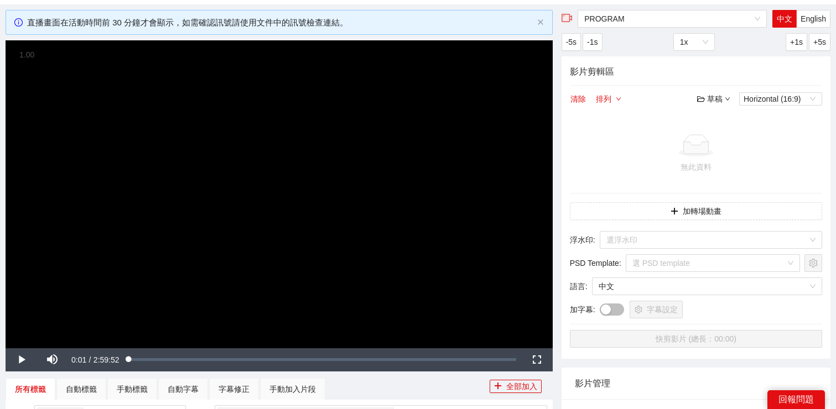
scroll to position [70, 0]
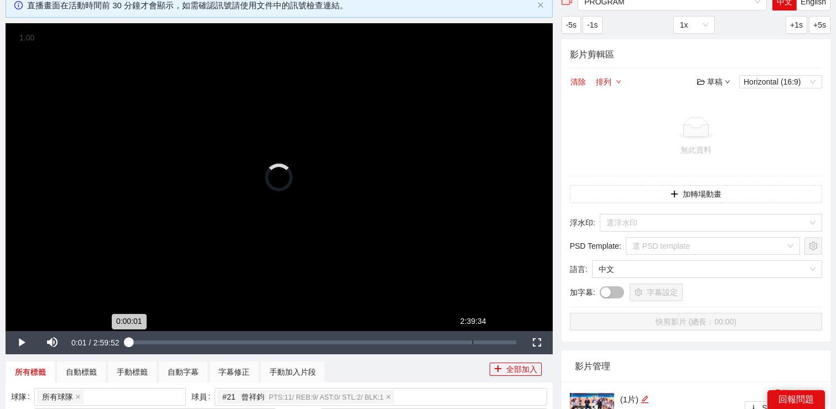
click at [472, 341] on div "2:39:34" at bounding box center [472, 343] width 1 height 4
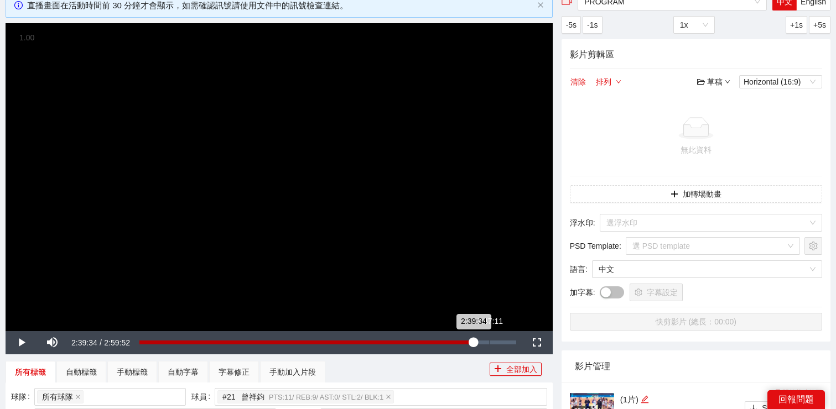
click at [490, 342] on div "2:47:11" at bounding box center [490, 343] width 1 height 4
click at [501, 344] on div "2:52:13" at bounding box center [501, 343] width 1 height 4
click at [501, 345] on div "2:52:29" at bounding box center [319, 343] width 361 height 4
click at [504, 345] on div "2:54:19" at bounding box center [321, 343] width 365 height 4
click at [508, 345] on div "2:55:54" at bounding box center [323, 343] width 368 height 4
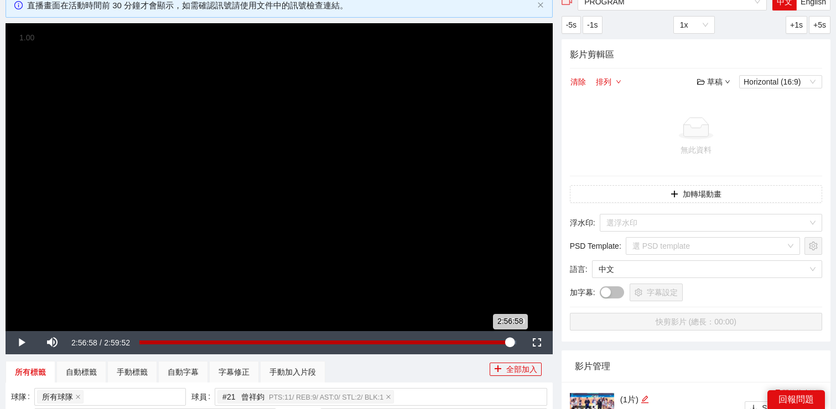
click at [510, 345] on div "2:56:58" at bounding box center [324, 343] width 371 height 4
click at [511, 345] on div "2:57:30" at bounding box center [325, 343] width 372 height 4
click at [513, 345] on div "2:58:17" at bounding box center [325, 343] width 373 height 4
click at [514, 345] on div "2:59:04" at bounding box center [327, 343] width 376 height 4
click at [383, 232] on video "Video Player" at bounding box center [279, 177] width 547 height 308
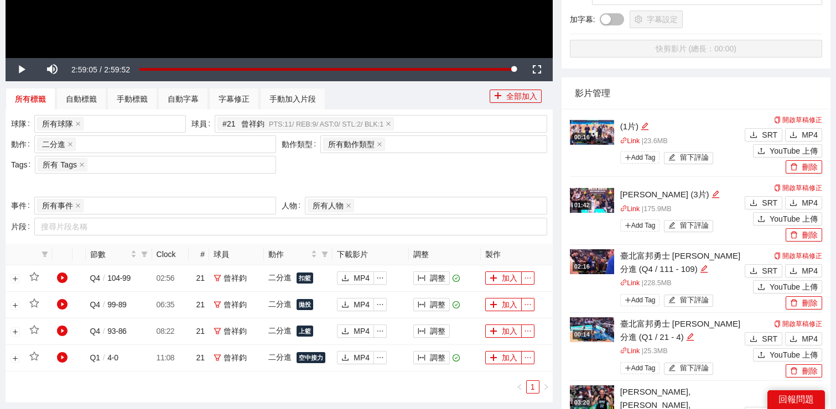
scroll to position [316, 0]
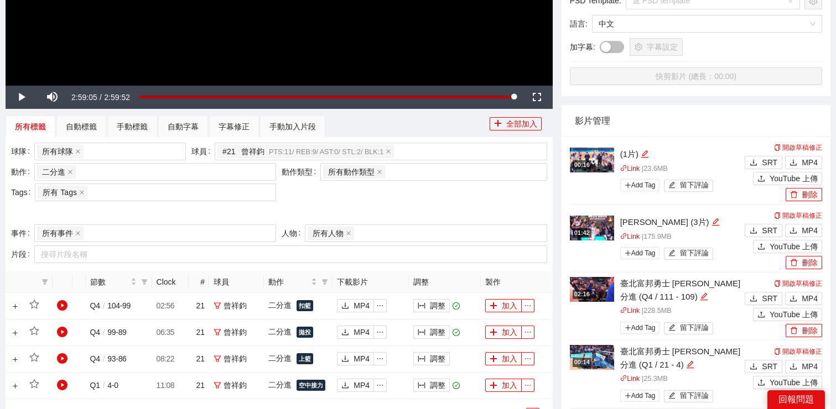
click at [587, 281] on img at bounding box center [592, 289] width 44 height 25
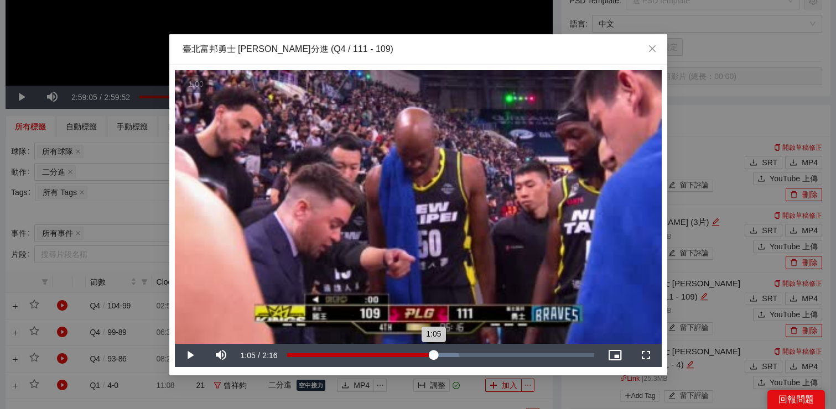
click at [433, 357] on div "Loaded : 55.86% 1:05 1:05" at bounding box center [440, 355] width 307 height 4
click at [446, 356] on div "Loaded : 66.32% 1:11 1:05" at bounding box center [440, 355] width 307 height 4
click at [464, 356] on div "1:18" at bounding box center [463, 355] width 1 height 4
click at [480, 356] on div "Loaded : 77.87% 1:25 1:19" at bounding box center [440, 355] width 307 height 4
click at [495, 353] on div "Loaded : 81.69% 1:32 1:26" at bounding box center [441, 355] width 318 height 23
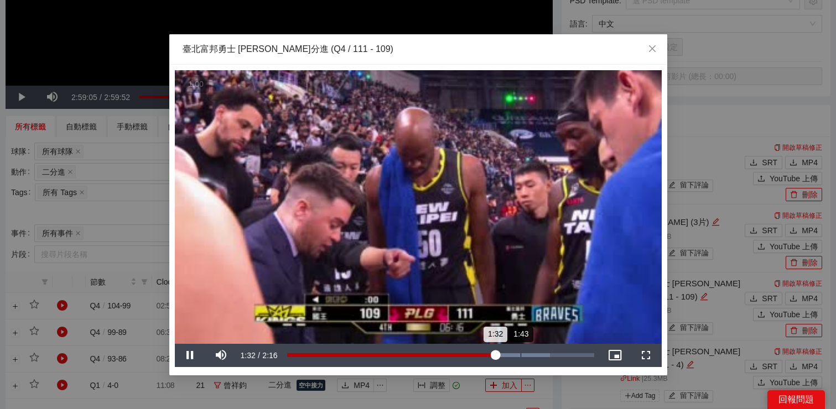
click at [519, 352] on div "Loaded : 85.72% 1:43 1:32" at bounding box center [441, 355] width 318 height 23
click at [478, 356] on div "1:44" at bounding box center [403, 355] width 233 height 4
click at [491, 356] on div "Loaded : 95.47% 1:30 1:30" at bounding box center [440, 355] width 307 height 4
click at [653, 49] on icon "close" at bounding box center [651, 48] width 7 height 7
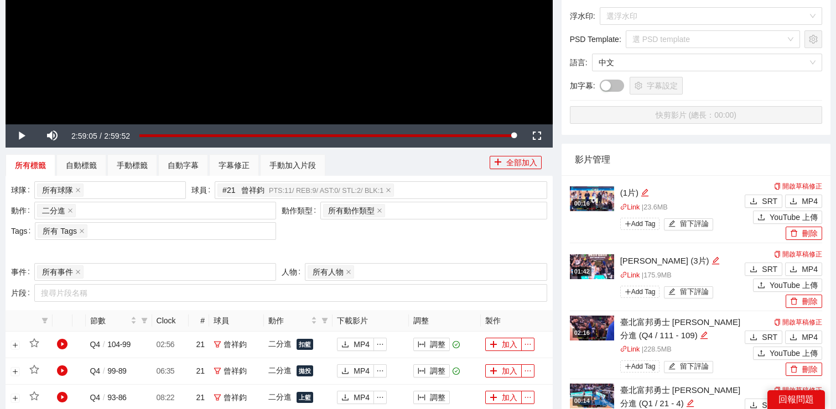
scroll to position [275, 0]
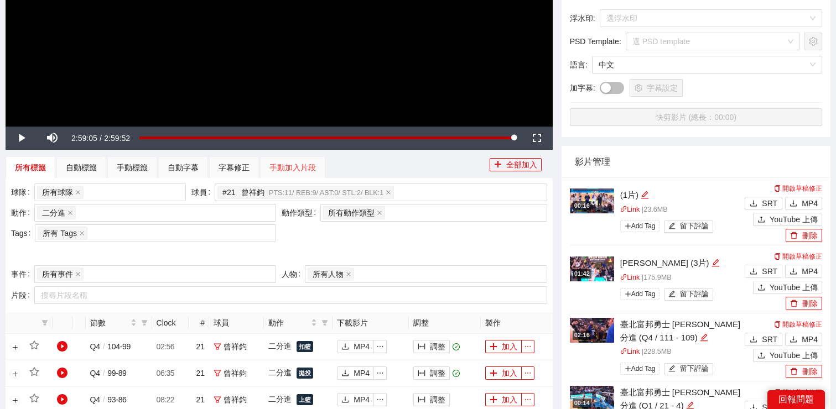
click at [316, 164] on div "手動加入片段" at bounding box center [292, 168] width 65 height 22
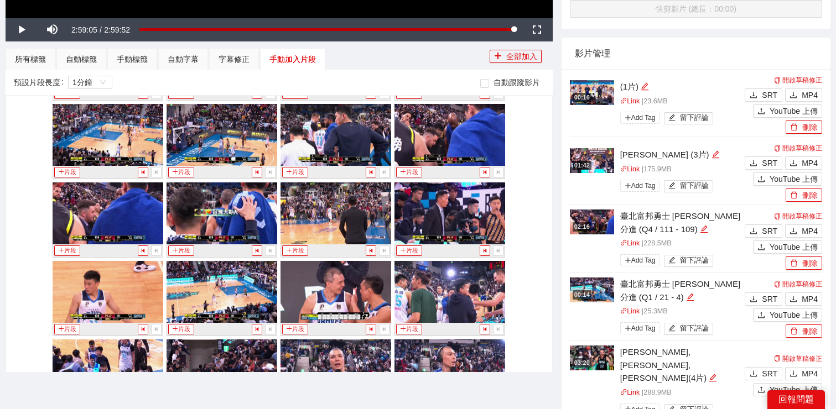
scroll to position [10955, 0]
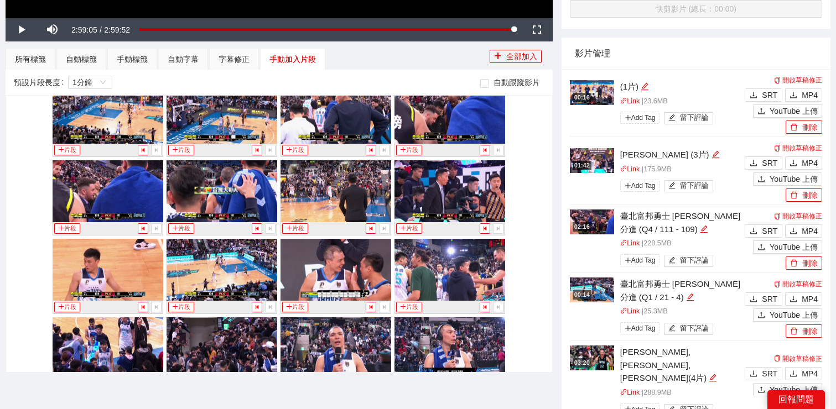
click at [248, 274] on img at bounding box center [221, 270] width 111 height 62
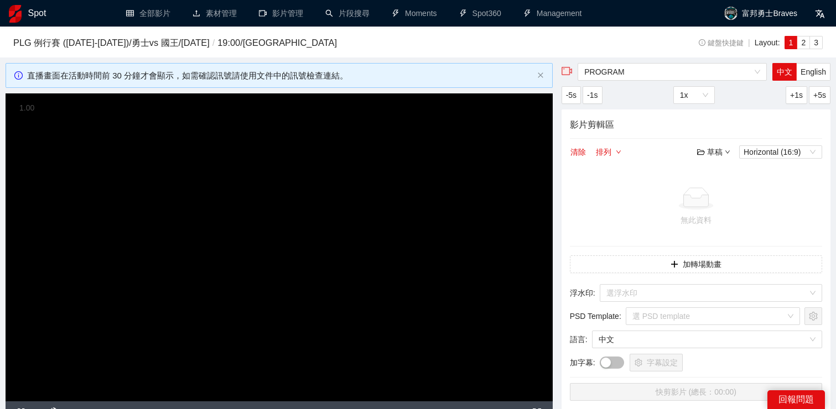
scroll to position [22, 0]
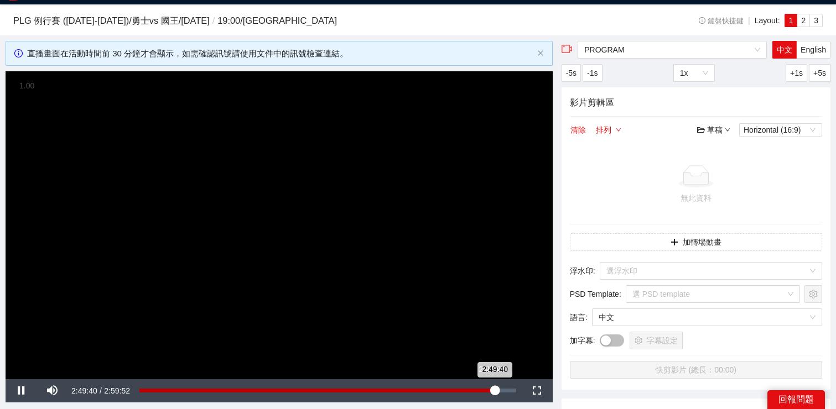
click at [491, 389] on div "2:49:40" at bounding box center [316, 391] width 355 height 4
click at [491, 390] on div "2:47:44" at bounding box center [314, 391] width 351 height 4
click at [19, 391] on span "Video Player" at bounding box center [21, 391] width 31 height 0
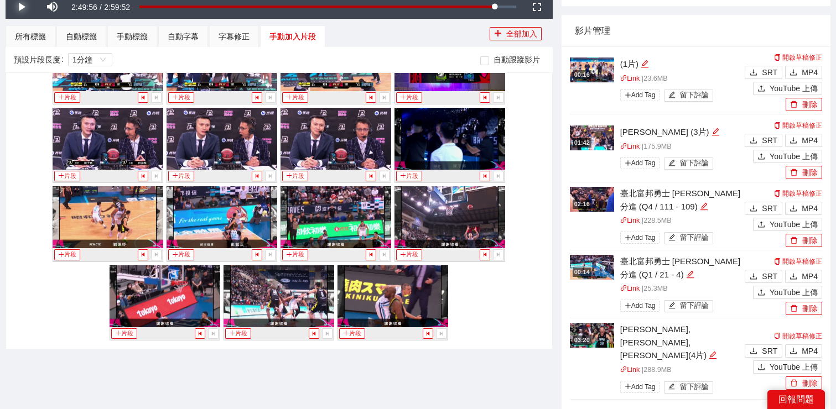
scroll to position [425, 0]
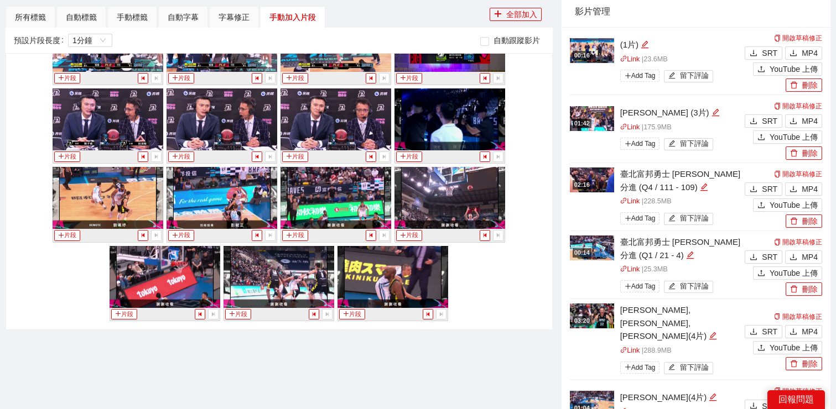
click at [439, 189] on img at bounding box center [449, 198] width 111 height 62
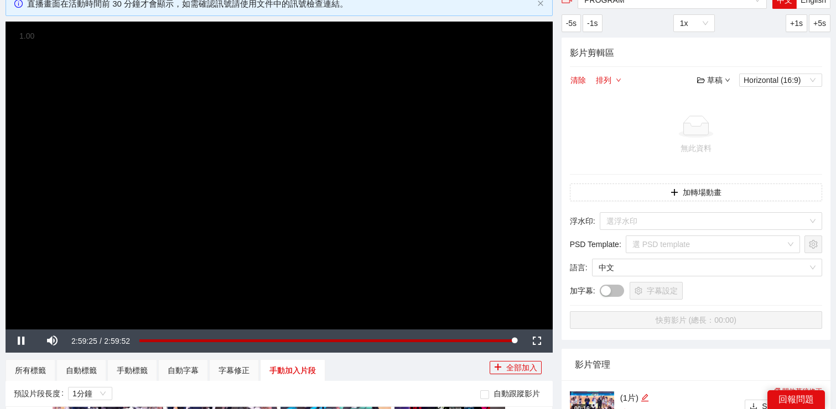
scroll to position [73, 0]
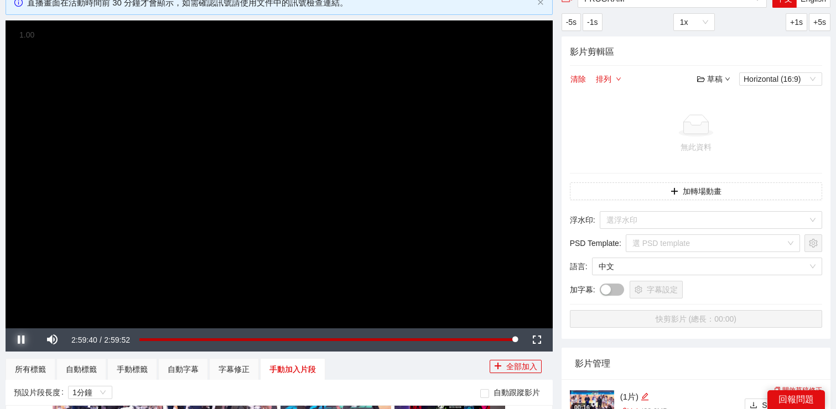
click at [22, 340] on span "Video Player" at bounding box center [21, 340] width 31 height 0
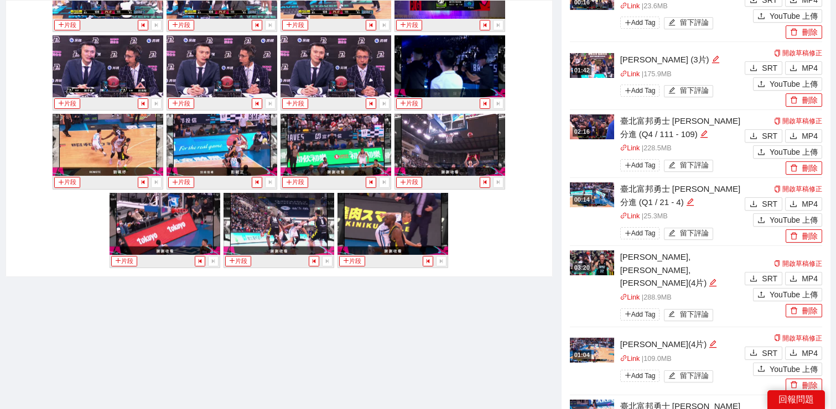
scroll to position [467, 0]
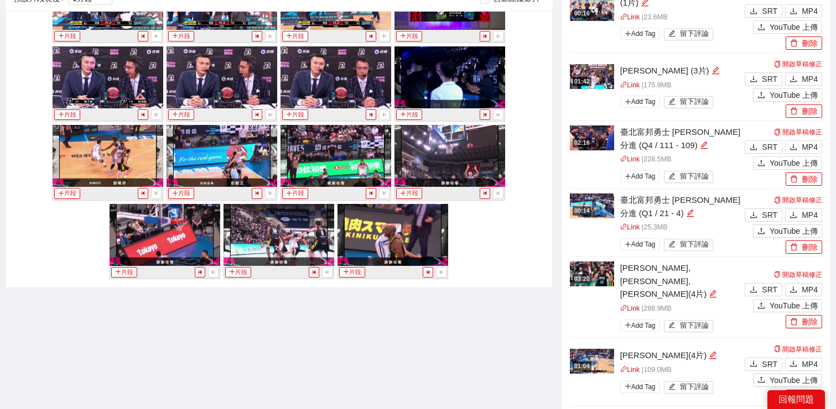
click at [387, 241] on img at bounding box center [392, 235] width 111 height 62
click at [296, 242] on img at bounding box center [278, 235] width 111 height 62
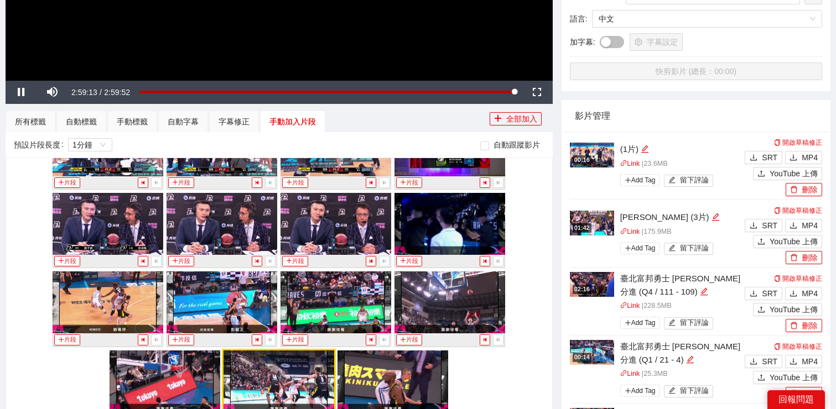
scroll to position [400, 0]
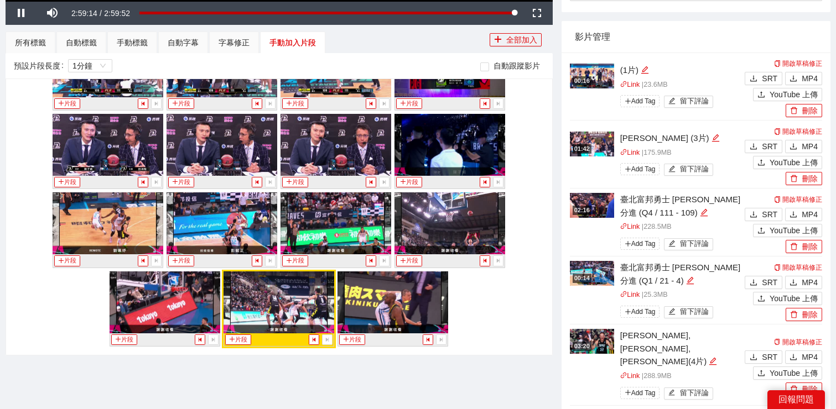
click at [199, 300] on img at bounding box center [165, 303] width 111 height 62
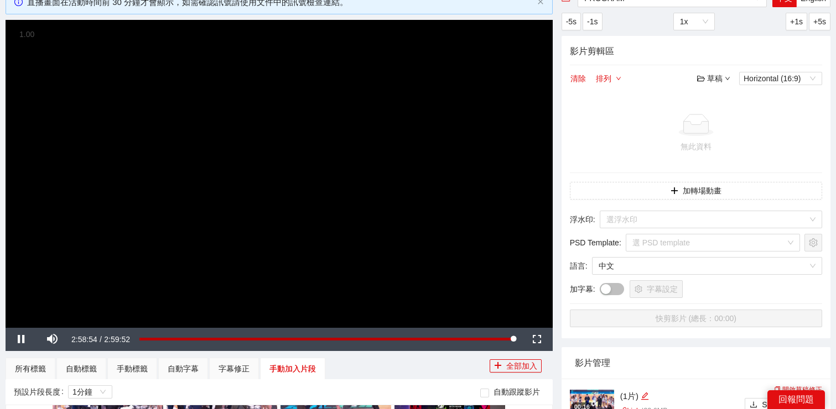
scroll to position [52, 0]
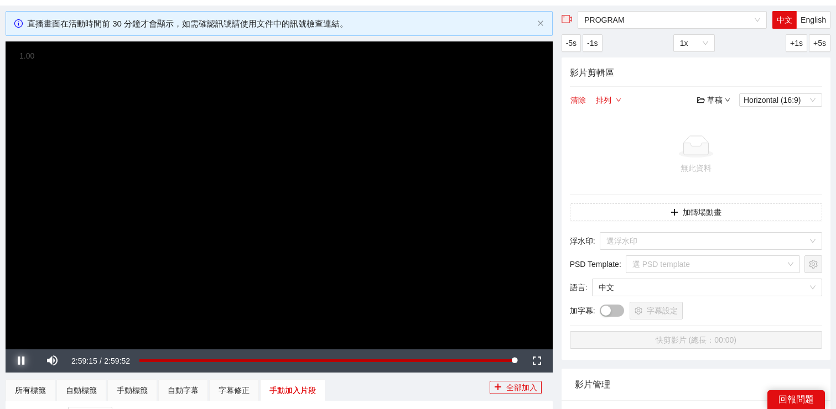
click at [18, 361] on span "Video Player" at bounding box center [21, 361] width 31 height 0
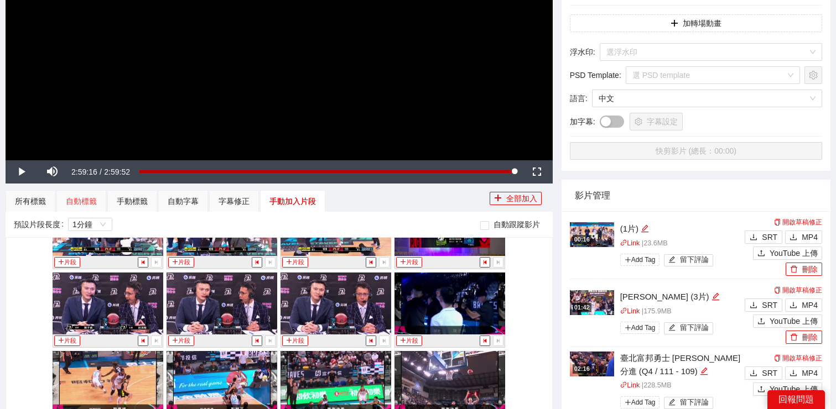
click at [46, 202] on div "所有標籤" at bounding box center [31, 201] width 50 height 22
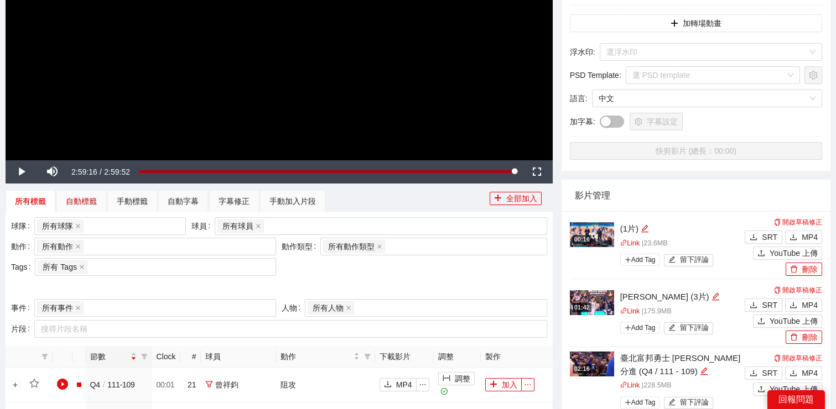
click at [77, 202] on div "自動標籤" at bounding box center [81, 201] width 31 height 12
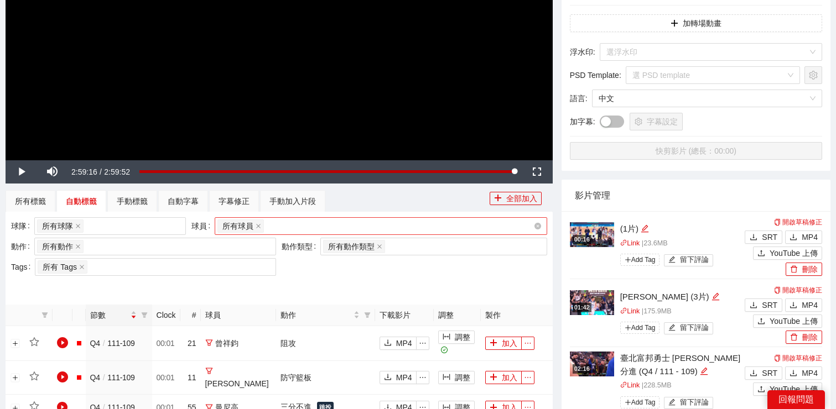
click at [288, 233] on div "所有球員" at bounding box center [375, 225] width 316 height 15
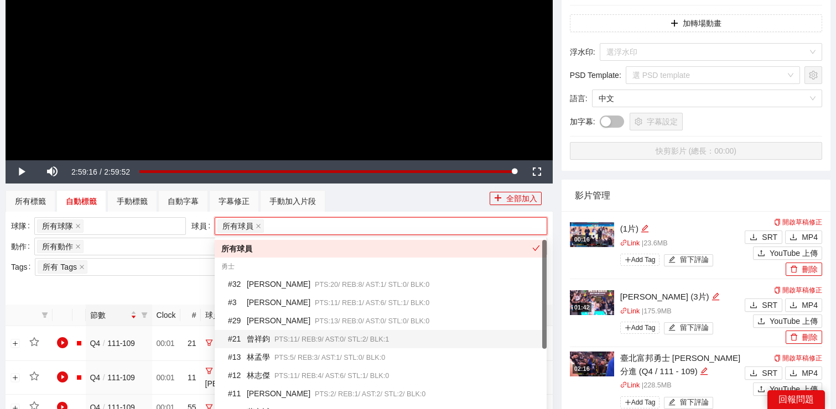
click at [285, 330] on div "# 21 [PERSON_NAME]PTS: 11 / REB: 9 / AST: 0 / STL: 2 / BLK: 1" at bounding box center [381, 339] width 332 height 18
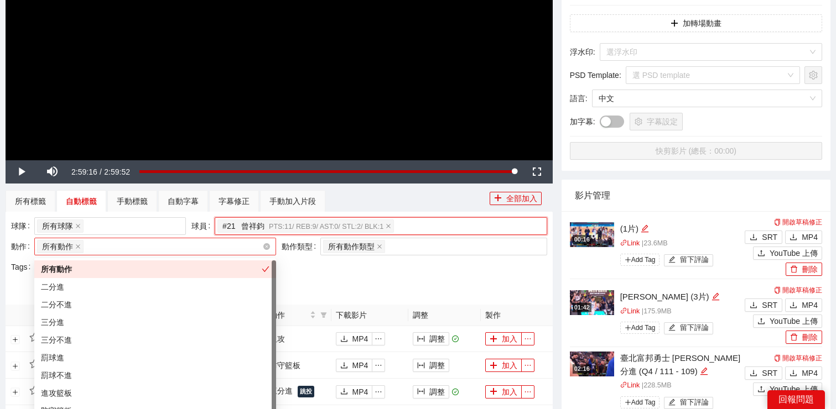
click at [172, 242] on div "所有動作 + 0 ..." at bounding box center [149, 246] width 225 height 15
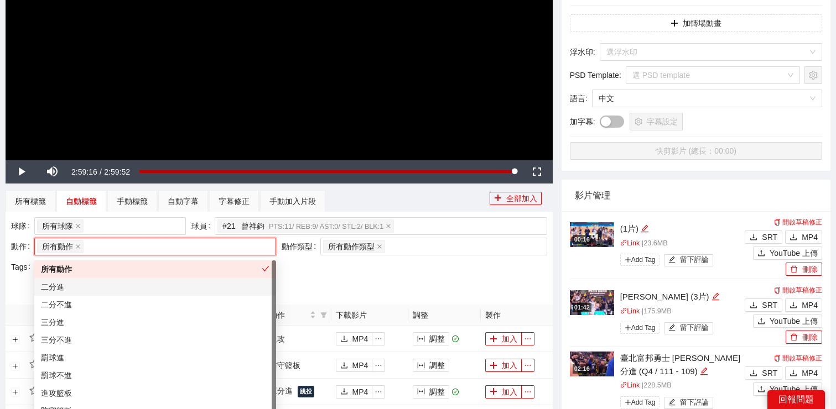
click at [160, 288] on div "二分進" at bounding box center [155, 287] width 228 height 12
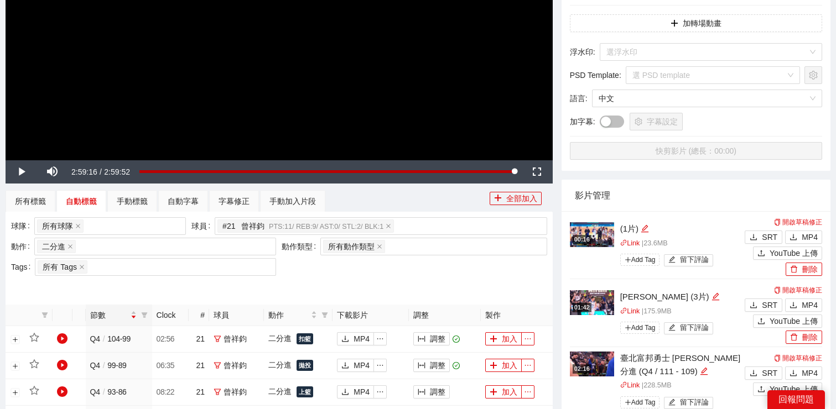
click at [289, 284] on div at bounding box center [279, 288] width 536 height 18
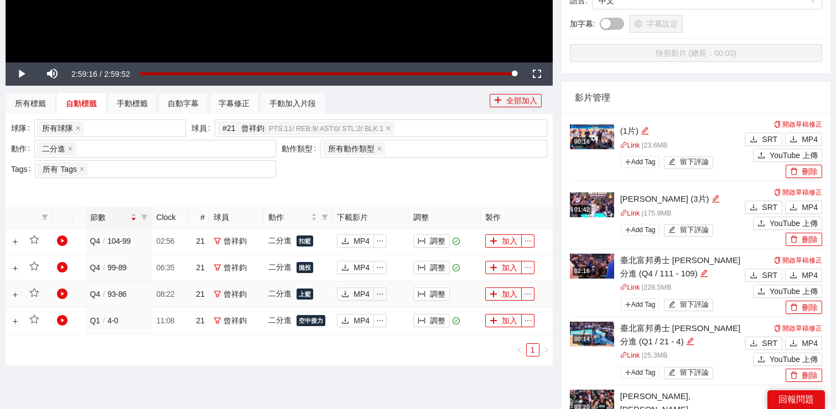
scroll to position [352, 0]
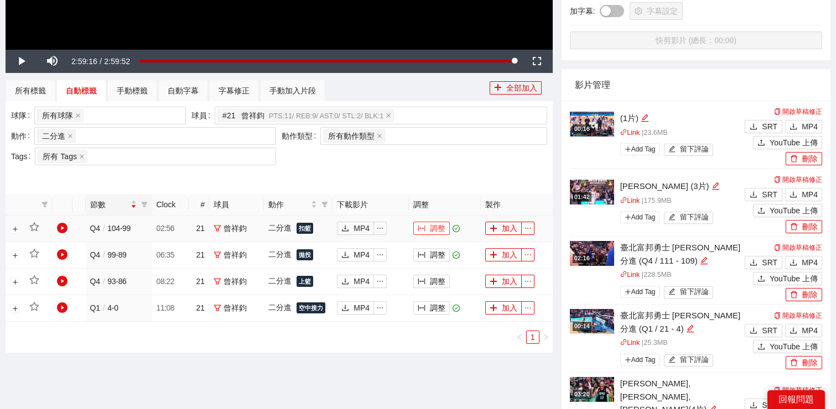
click at [432, 232] on button "調整" at bounding box center [431, 228] width 37 height 13
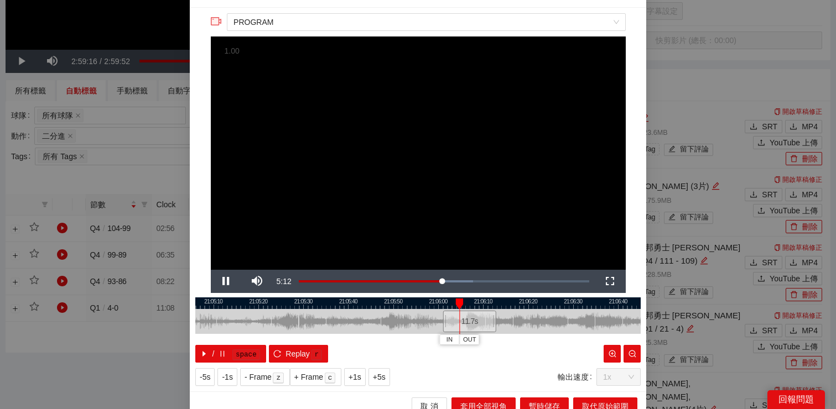
scroll to position [28, 0]
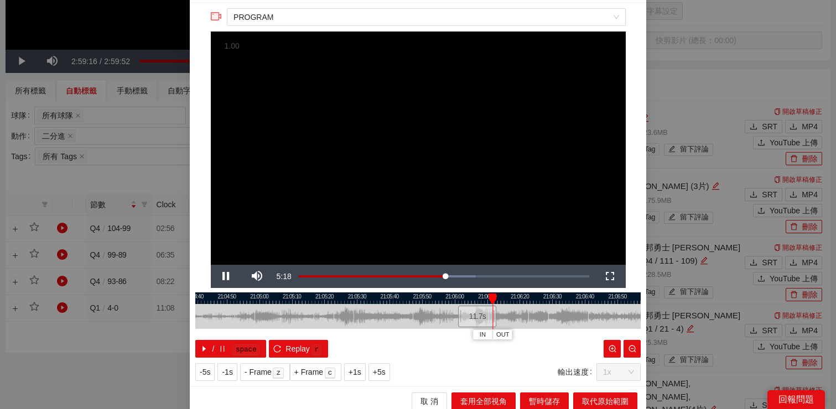
click at [501, 299] on div at bounding box center [417, 299] width 445 height 12
click at [225, 277] on span "Video Player" at bounding box center [226, 277] width 31 height 0
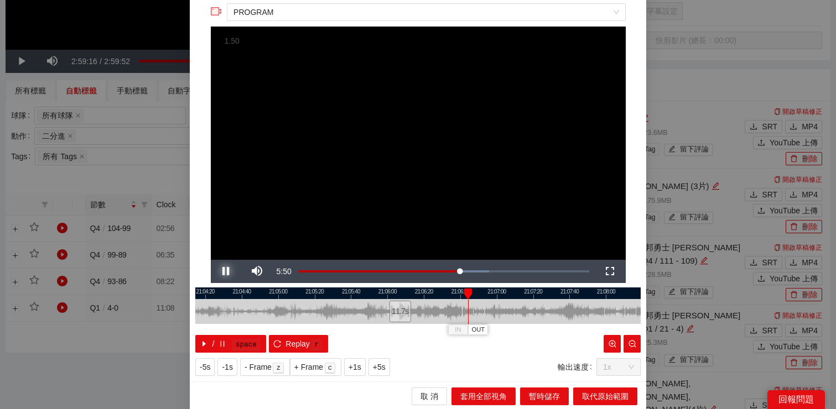
scroll to position [34, 0]
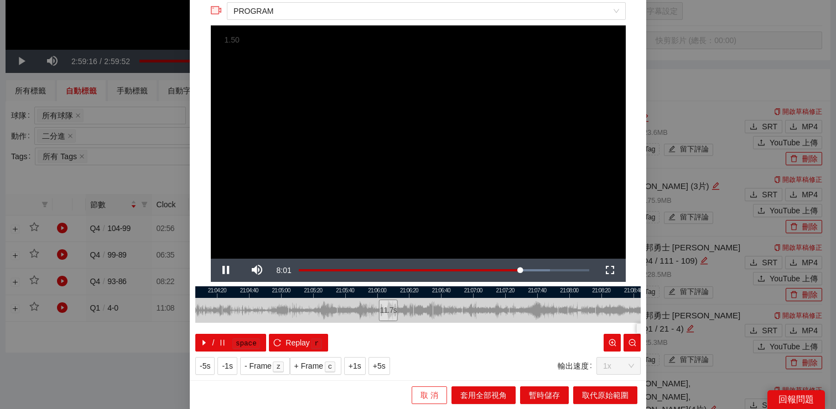
click at [421, 393] on span "取 消" at bounding box center [429, 395] width 18 height 12
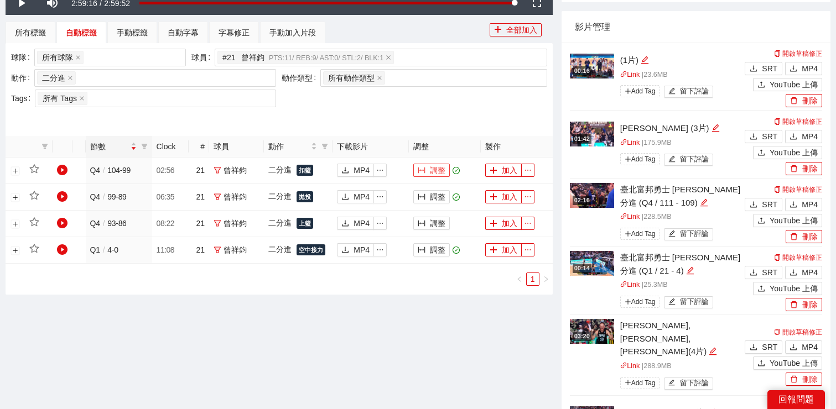
scroll to position [394, 0]
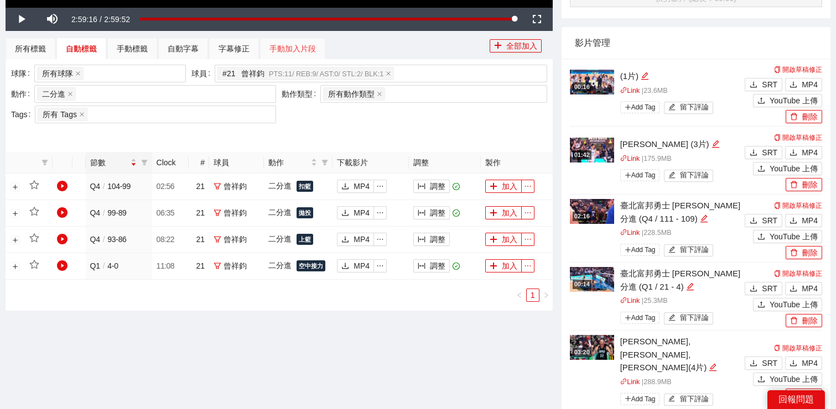
click at [302, 55] on div "手動加入片段" at bounding box center [292, 49] width 65 height 22
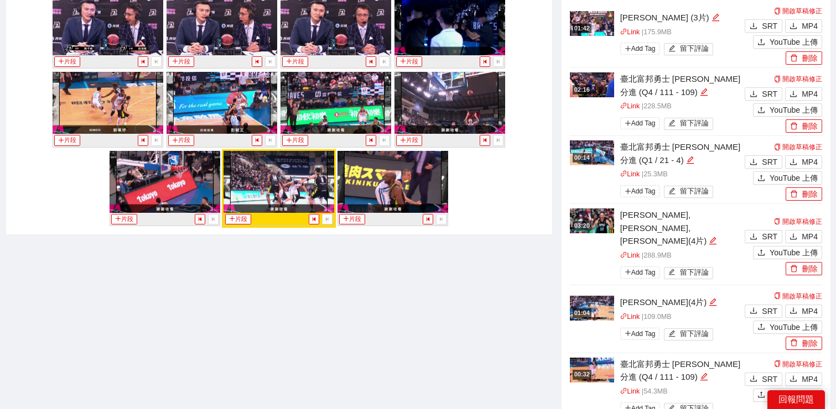
scroll to position [516, 0]
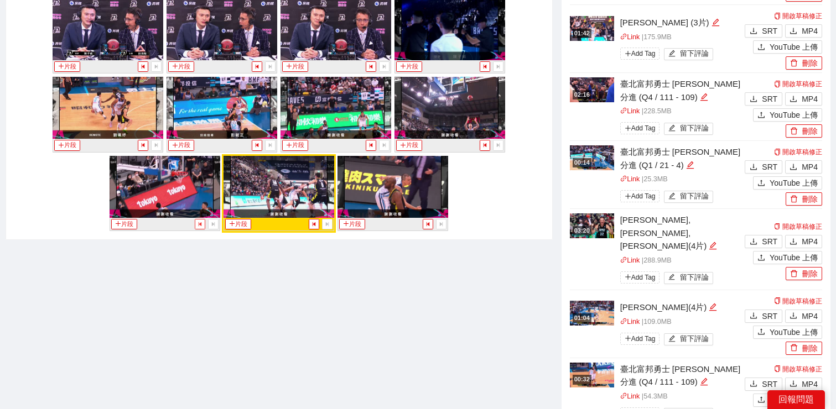
click at [199, 225] on icon "step-backward" at bounding box center [200, 224] width 3 height 4
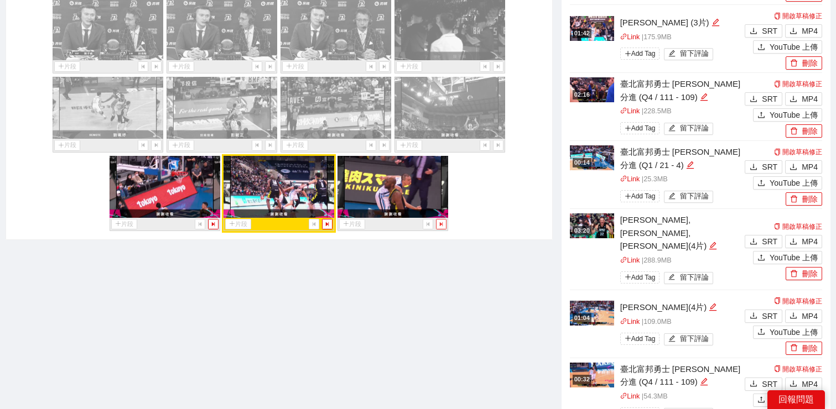
click at [441, 221] on icon "step-forward" at bounding box center [441, 224] width 6 height 6
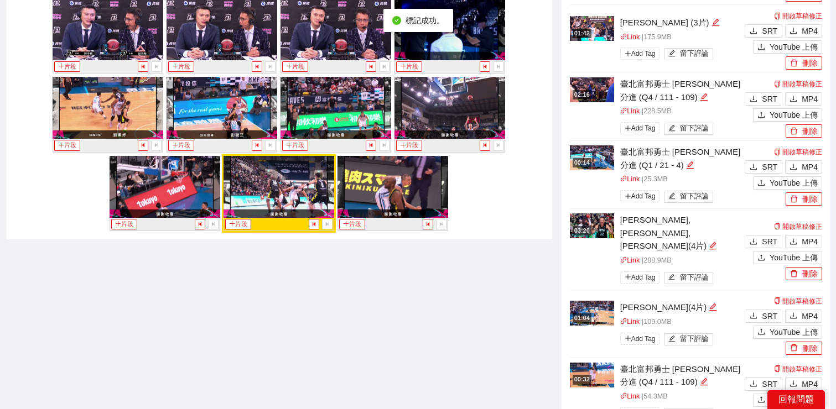
scroll to position [11281, 0]
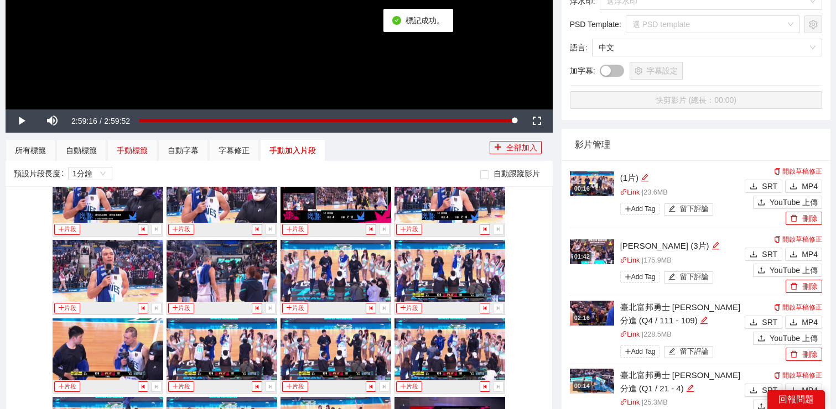
click at [147, 153] on div "手動標籤" at bounding box center [132, 150] width 31 height 12
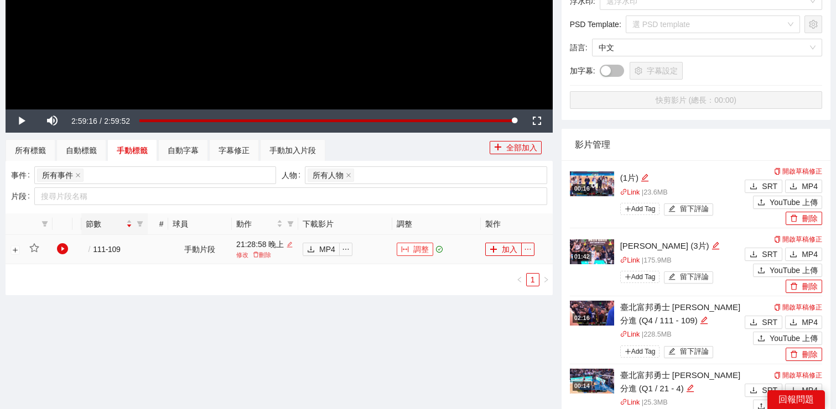
click at [408, 249] on icon "column-width" at bounding box center [405, 249] width 7 height 6
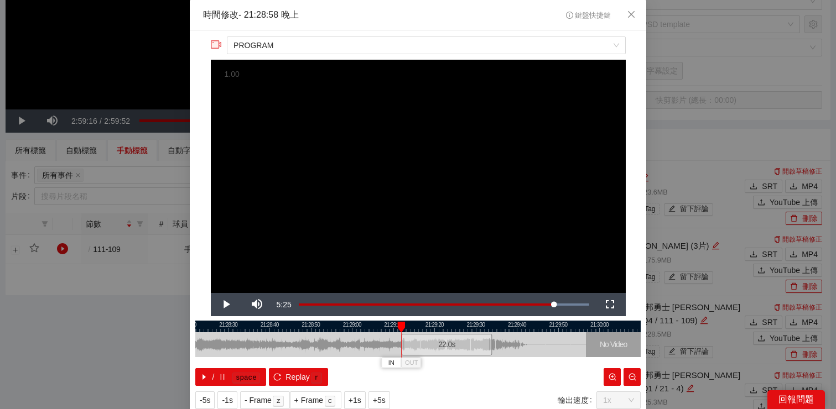
drag, startPoint x: 345, startPoint y: 347, endPoint x: 403, endPoint y: 347, distance: 57.5
click at [403, 347] on div at bounding box center [402, 344] width 7 height 25
click at [230, 305] on span "Video Player" at bounding box center [226, 305] width 31 height 0
drag, startPoint x: 490, startPoint y: 351, endPoint x: 416, endPoint y: 353, distance: 74.2
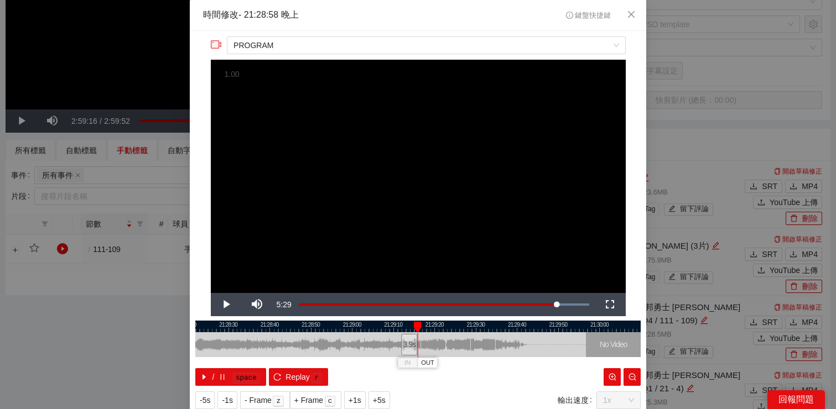
click at [416, 353] on div at bounding box center [416, 344] width 7 height 25
click at [415, 353] on div at bounding box center [416, 344] width 7 height 25
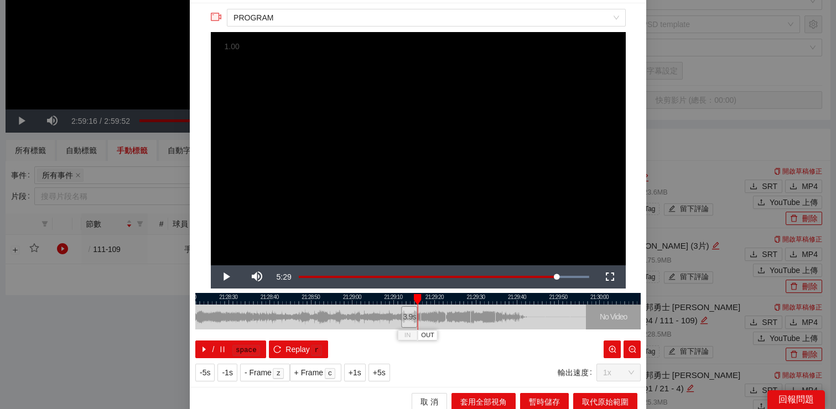
scroll to position [34, 0]
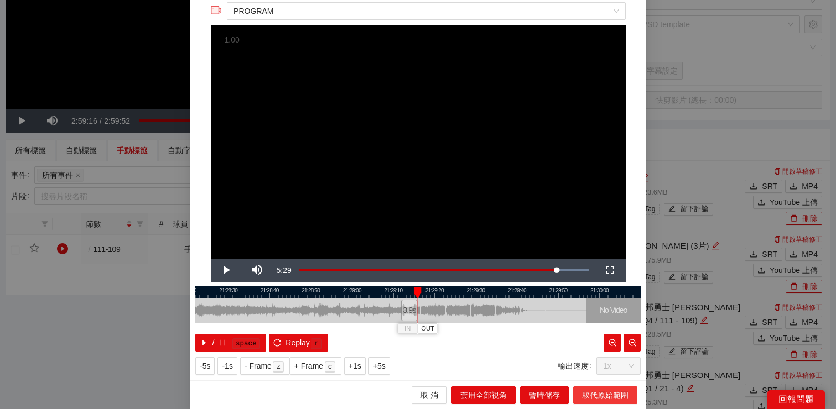
click at [600, 396] on span "取代原始範圍" at bounding box center [605, 395] width 46 height 12
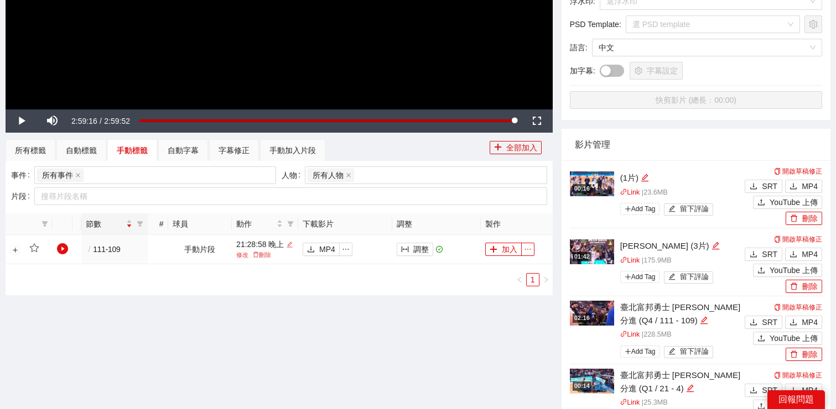
scroll to position [0, 0]
click at [319, 249] on button "MP4" at bounding box center [321, 249] width 37 height 13
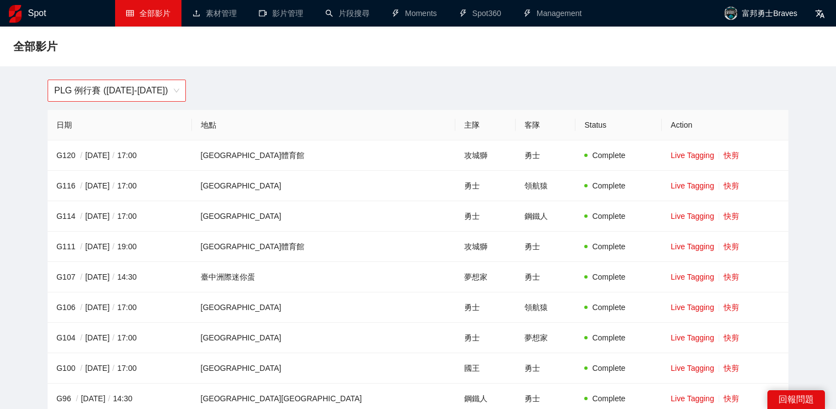
click at [132, 82] on span "PLG 例行賽 ([DATE]-[DATE])" at bounding box center [116, 90] width 125 height 21
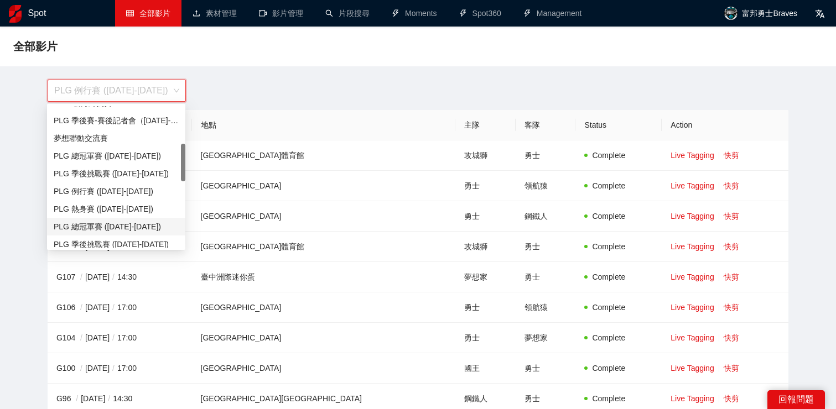
scroll to position [136, 0]
click at [115, 194] on div "PLG 例行賽 ([DATE]-[DATE])" at bounding box center [116, 192] width 125 height 12
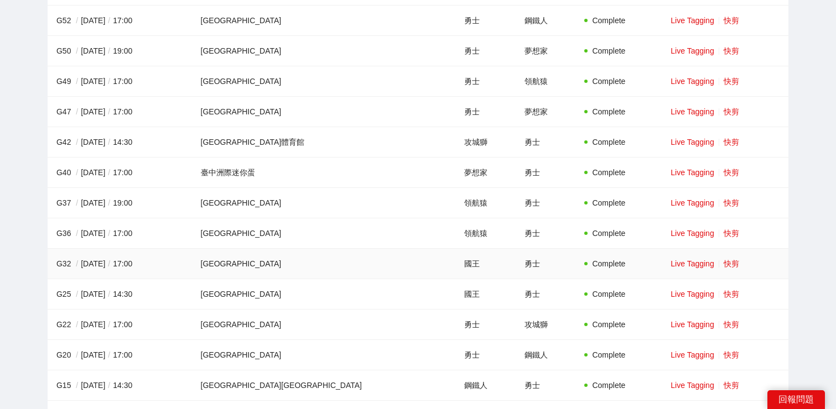
scroll to position [831, 0]
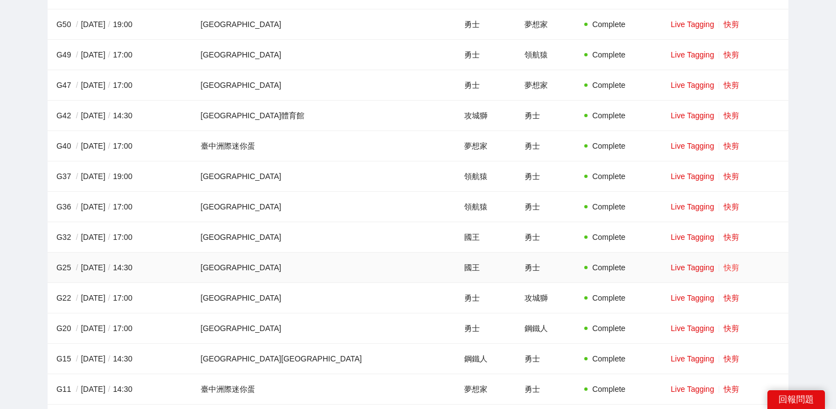
click at [724, 269] on link "快剪" at bounding box center [731, 267] width 15 height 9
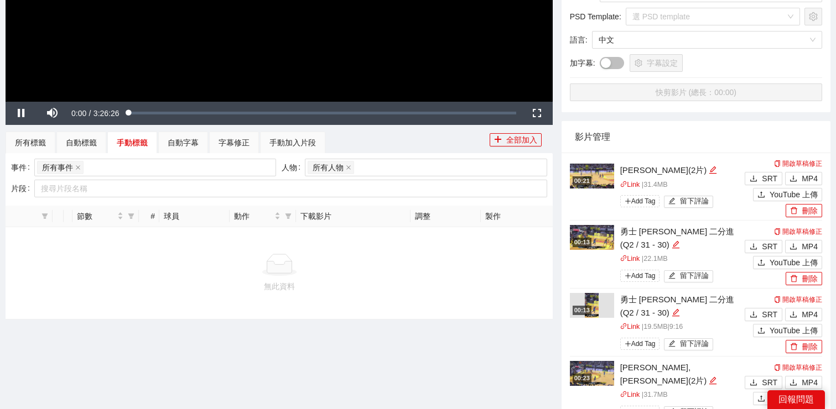
scroll to position [204, 0]
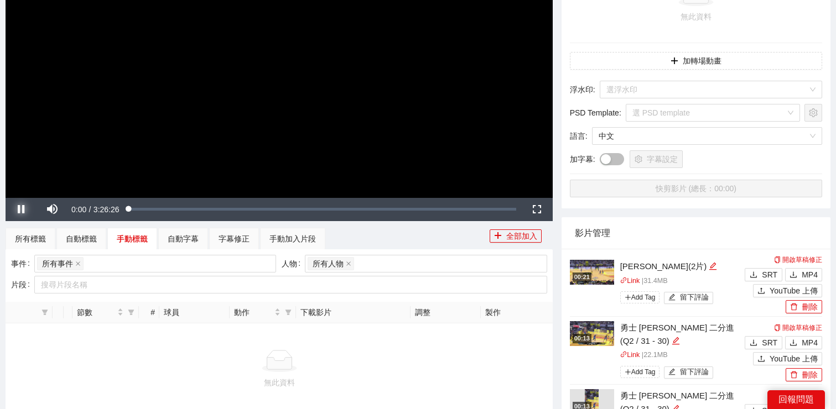
click at [15, 210] on span "Video Player" at bounding box center [21, 210] width 31 height 0
click at [89, 243] on div "自動標籤" at bounding box center [81, 239] width 31 height 12
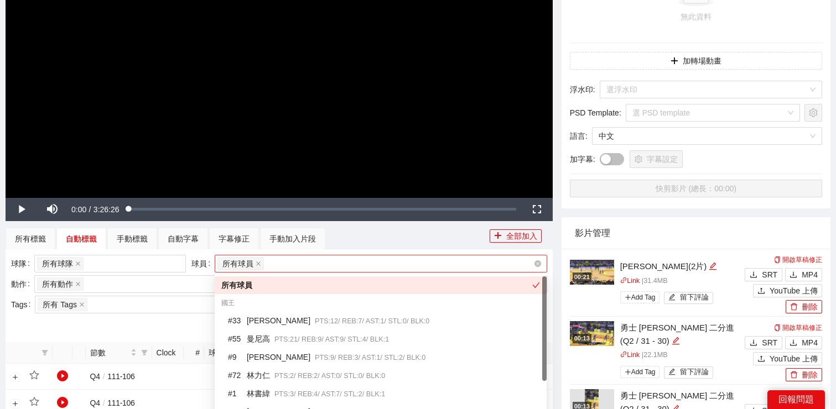
click at [305, 262] on div "所有球員" at bounding box center [375, 263] width 316 height 15
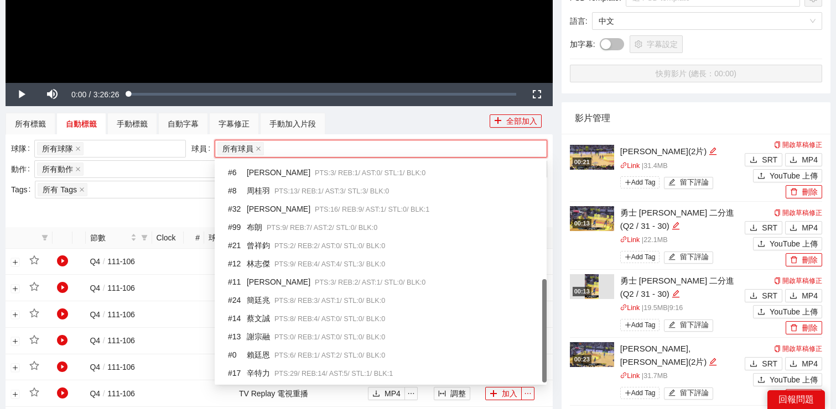
scroll to position [325, 0]
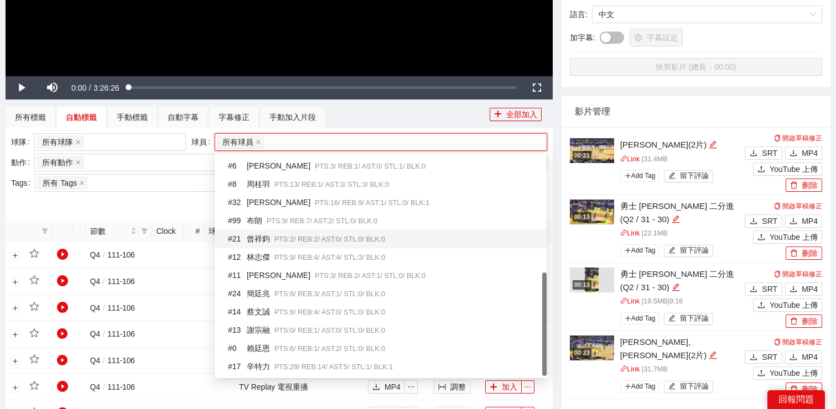
click at [299, 240] on span "PTS: 2 / REB: 2 / AST: 0 / STL: 0 / BLK: 0" at bounding box center [329, 240] width 111 height 8
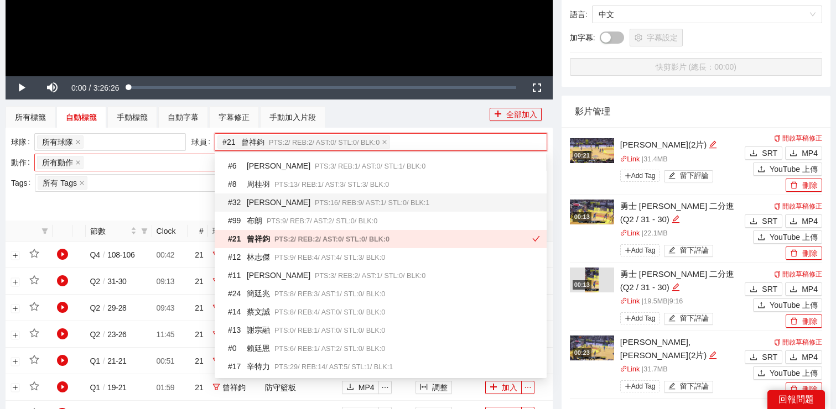
click at [174, 164] on div "所有動作 + 0 ..." at bounding box center [149, 162] width 225 height 15
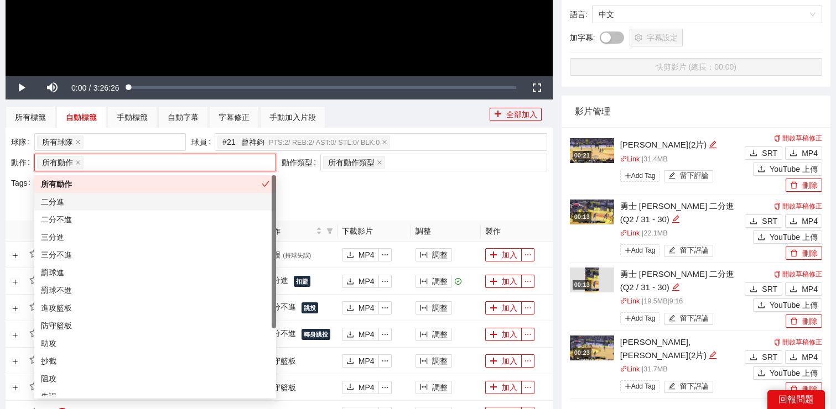
click at [140, 204] on div "二分進" at bounding box center [155, 202] width 228 height 12
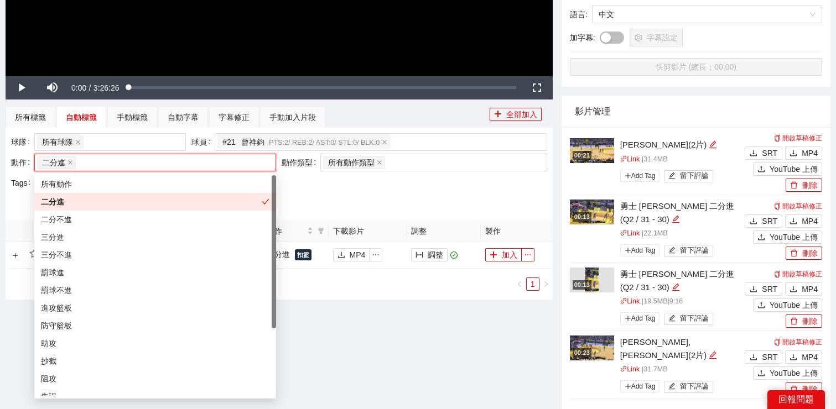
click at [372, 199] on div at bounding box center [279, 204] width 536 height 18
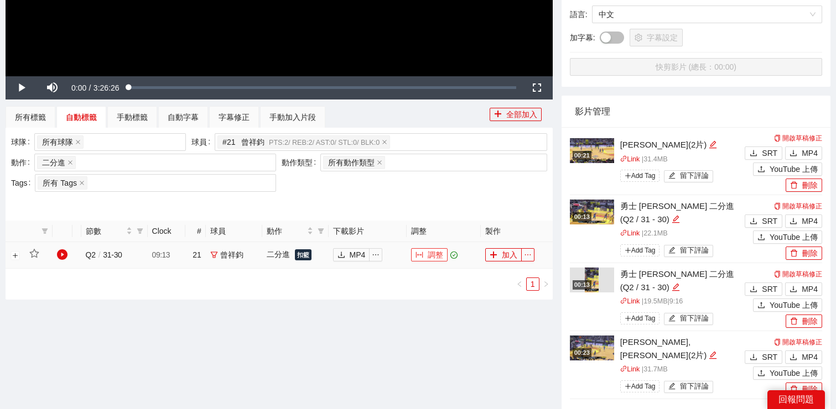
click at [421, 256] on icon "column-width" at bounding box center [419, 255] width 8 height 8
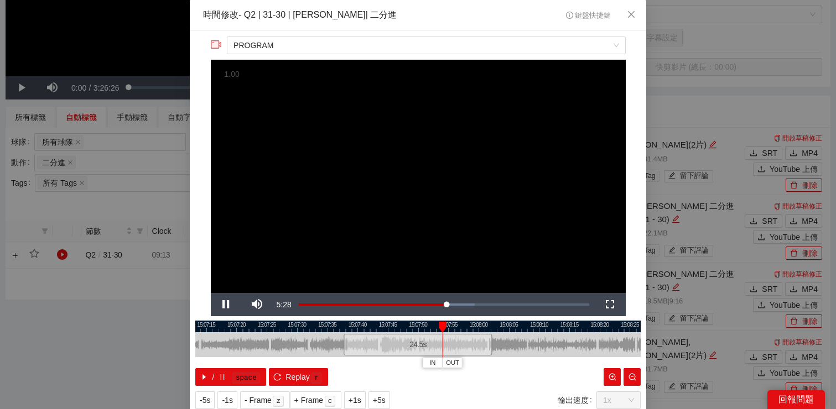
scroll to position [17, 0]
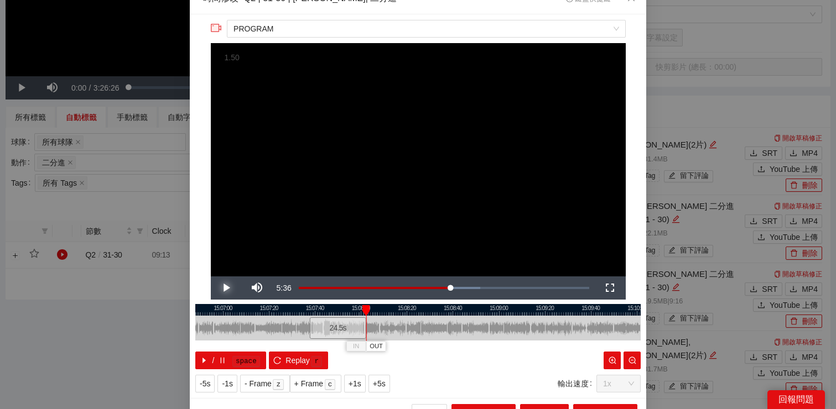
click at [226, 288] on span "Video Player" at bounding box center [226, 288] width 31 height 0
click at [392, 317] on div at bounding box center [417, 328] width 445 height 25
click at [405, 311] on div at bounding box center [417, 310] width 445 height 12
drag, startPoint x: 406, startPoint y: 310, endPoint x: 494, endPoint y: 301, distance: 88.5
click at [494, 301] on div "**********" at bounding box center [418, 206] width 456 height 384
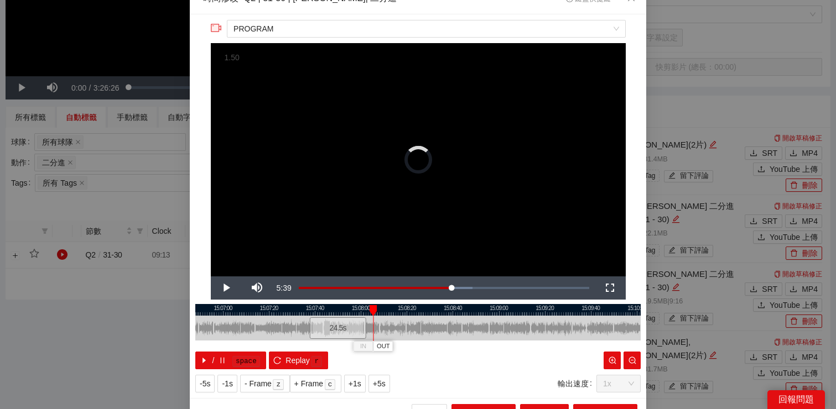
drag, startPoint x: 493, startPoint y: 306, endPoint x: 374, endPoint y: 309, distance: 119.0
click at [374, 309] on div at bounding box center [373, 310] width 8 height 11
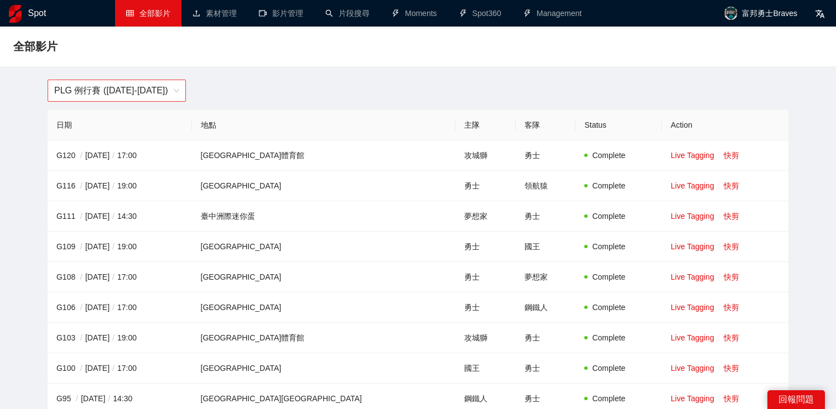
click at [159, 95] on span "PLG 例行賽 ([DATE]-[DATE])" at bounding box center [116, 90] width 125 height 21
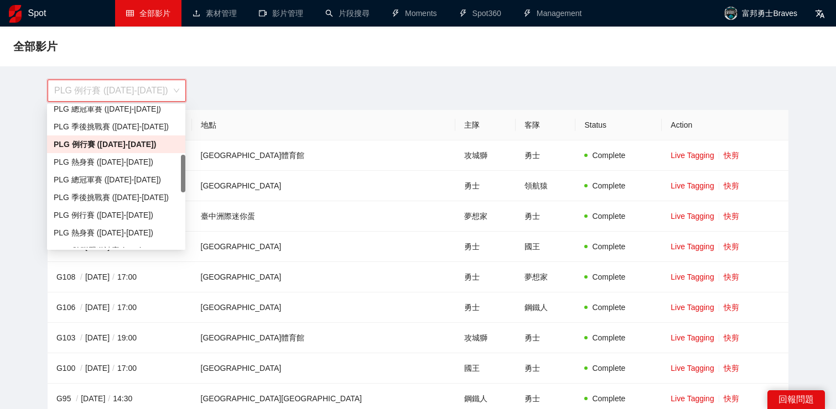
scroll to position [184, 0]
click at [133, 213] on div "PLG 例行賽 ([DATE]-[DATE])" at bounding box center [116, 214] width 125 height 12
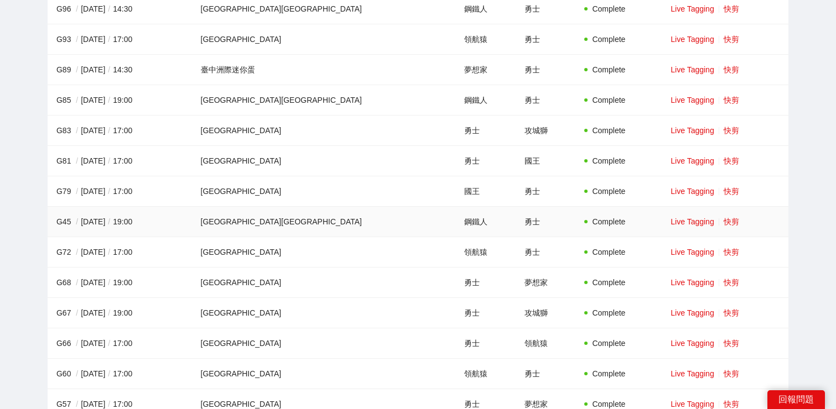
scroll to position [384, 0]
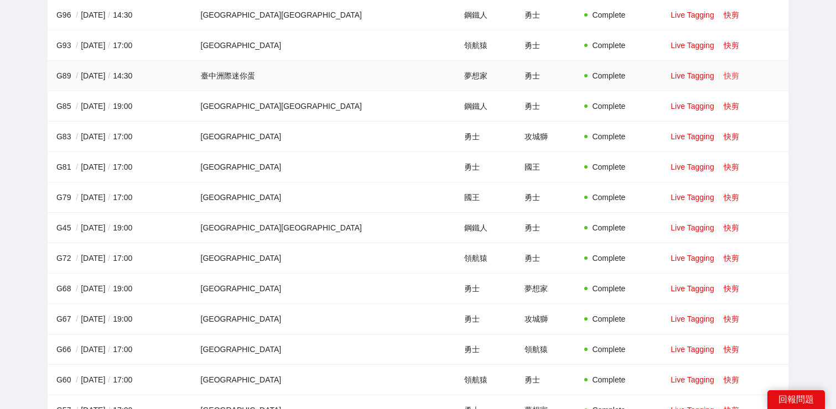
click at [724, 79] on link "快剪" at bounding box center [731, 75] width 15 height 9
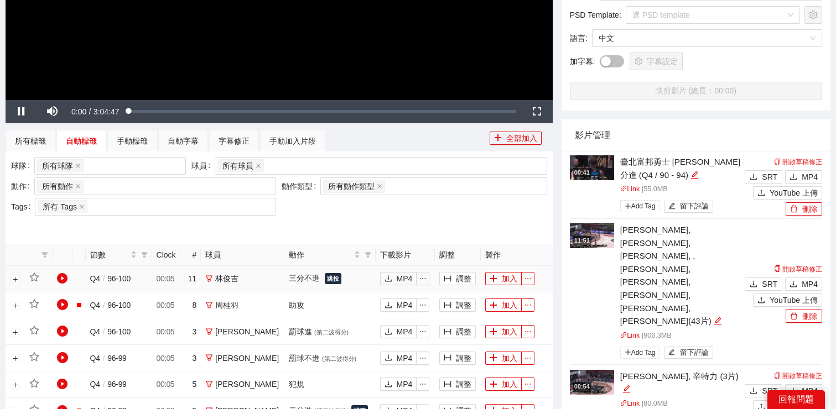
scroll to position [214, 0]
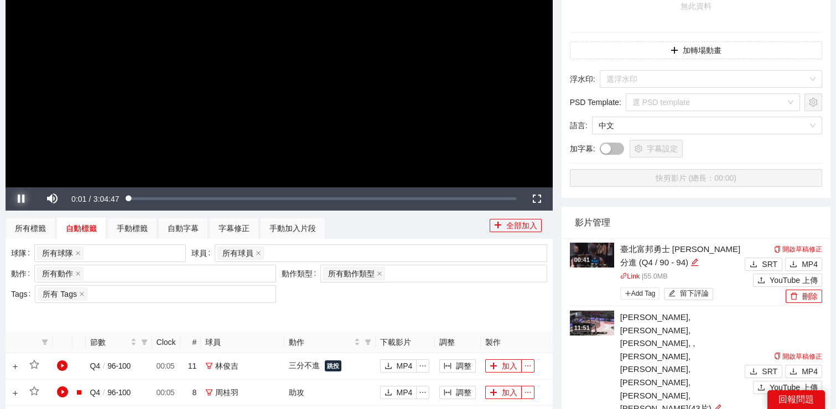
click at [23, 199] on span "Video Player" at bounding box center [21, 199] width 31 height 0
click at [348, 261] on div "所有球員" at bounding box center [381, 253] width 332 height 18
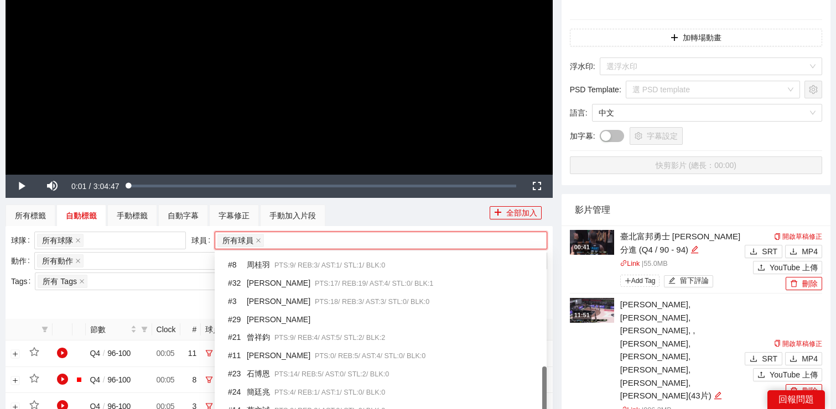
scroll to position [231, 0]
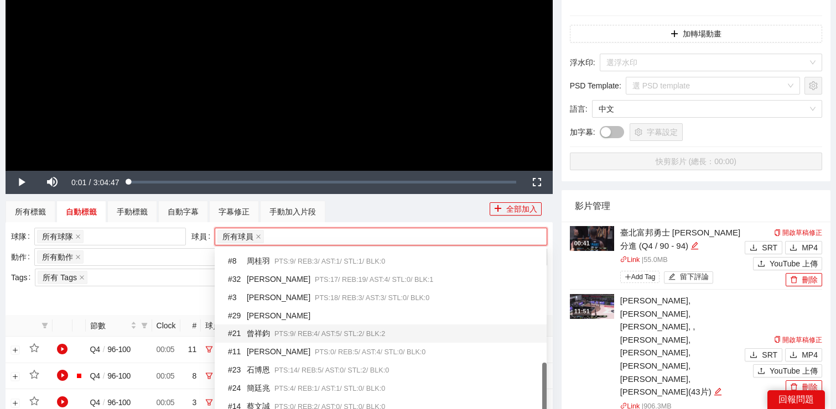
click at [315, 330] on span "PTS: 9 / REB: 4 / AST: 5 / STL: 2 / BLK: 2" at bounding box center [329, 334] width 111 height 8
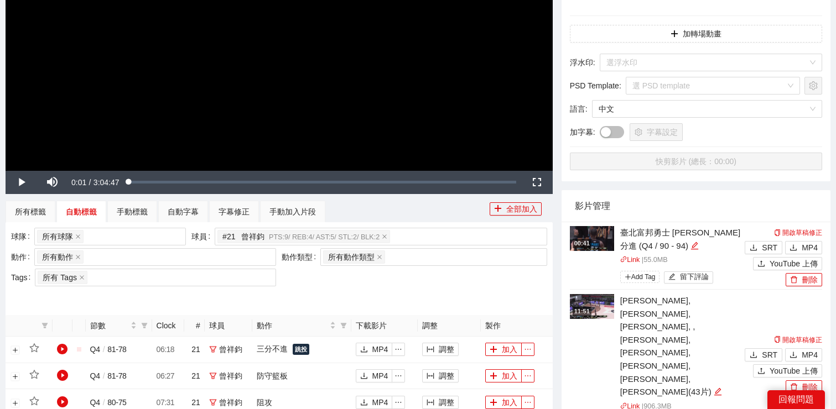
click at [192, 296] on div at bounding box center [279, 298] width 536 height 18
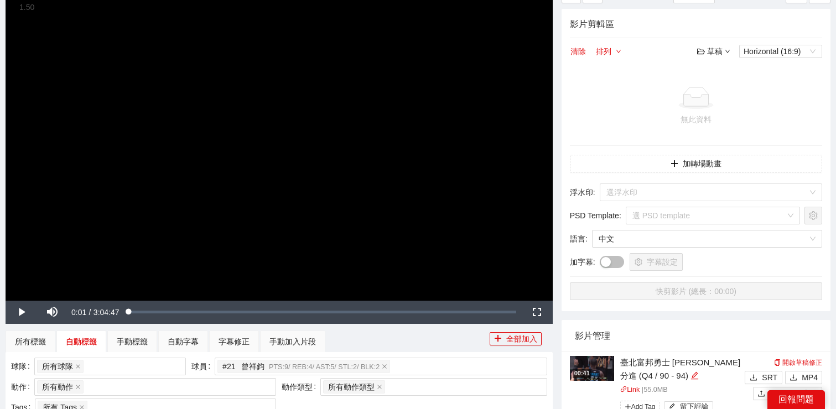
scroll to position [211, 0]
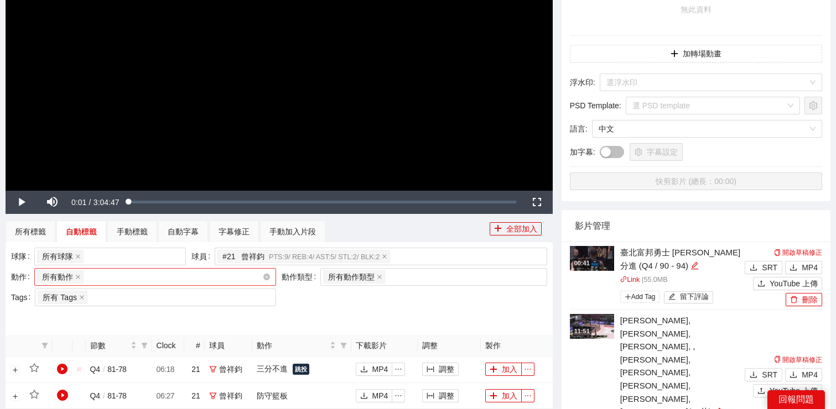
click at [148, 281] on div "所有動作 + 0 ..." at bounding box center [149, 276] width 225 height 15
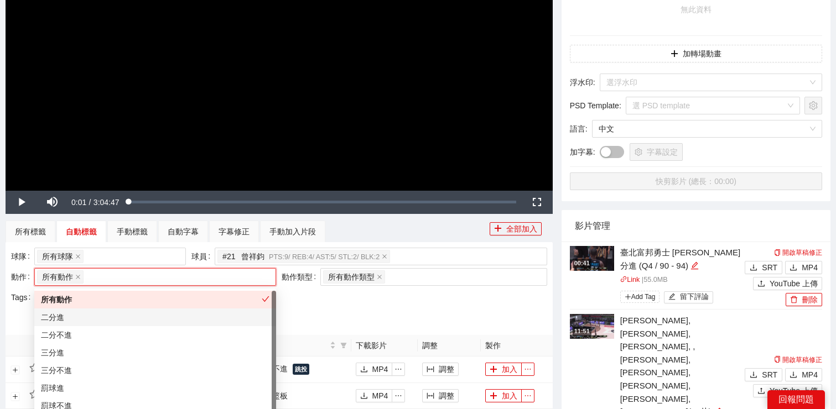
click at [142, 321] on div "二分進" at bounding box center [155, 317] width 228 height 12
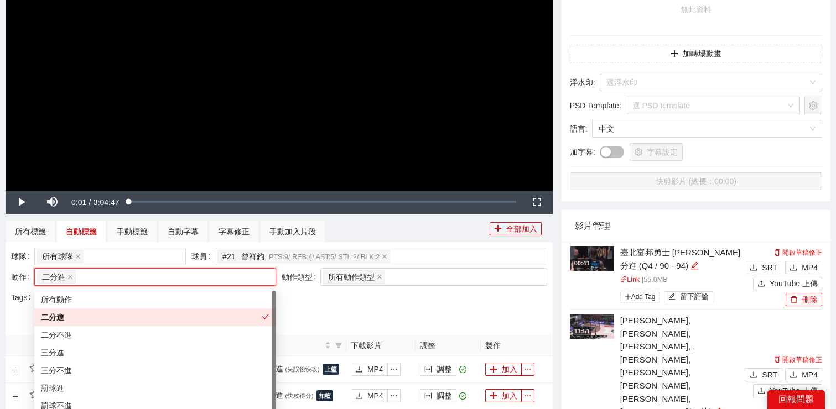
click at [321, 324] on div at bounding box center [279, 318] width 536 height 18
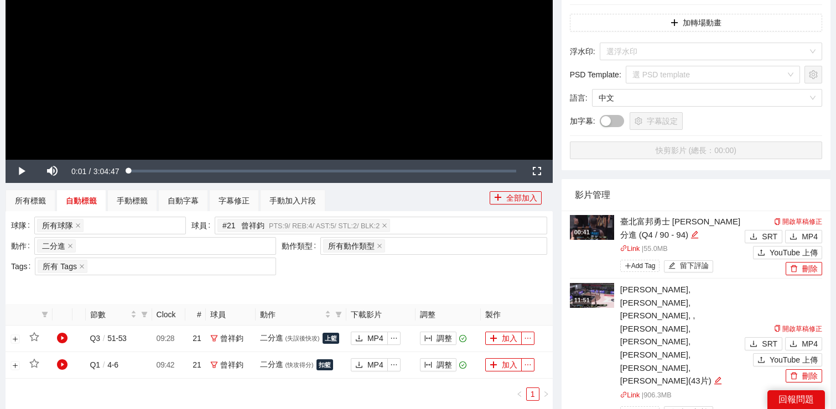
scroll to position [320, 0]
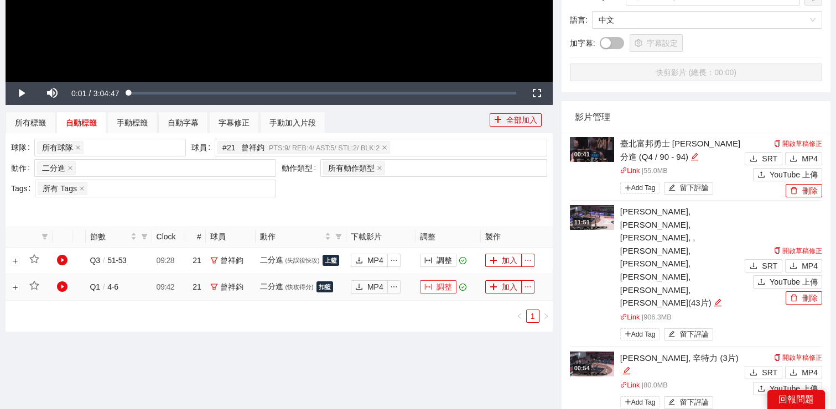
click at [445, 292] on button "調整" at bounding box center [438, 286] width 37 height 13
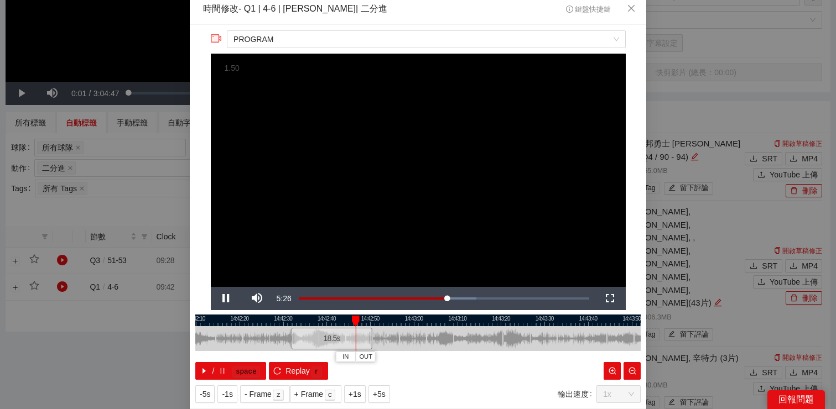
scroll to position [5, 0]
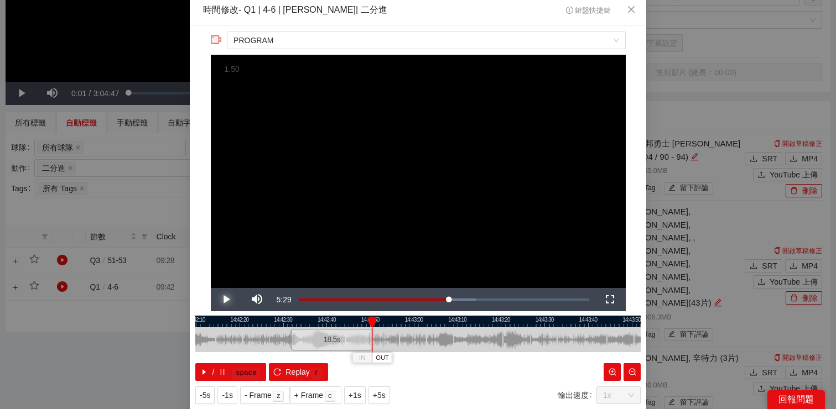
click at [229, 300] on span "Video Player" at bounding box center [226, 300] width 31 height 0
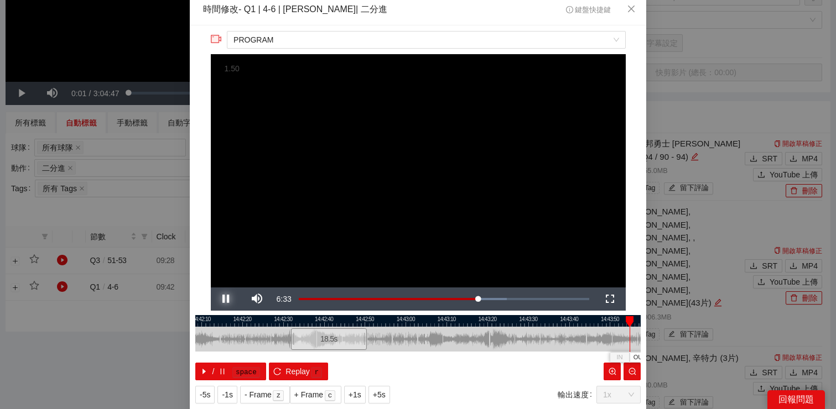
scroll to position [15, 0]
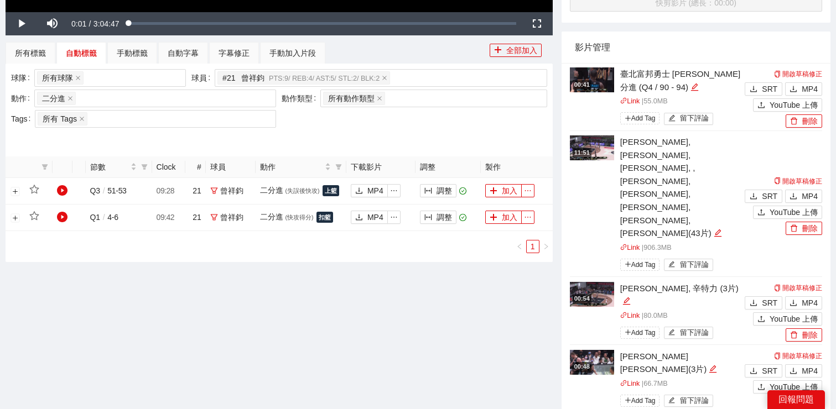
scroll to position [377, 0]
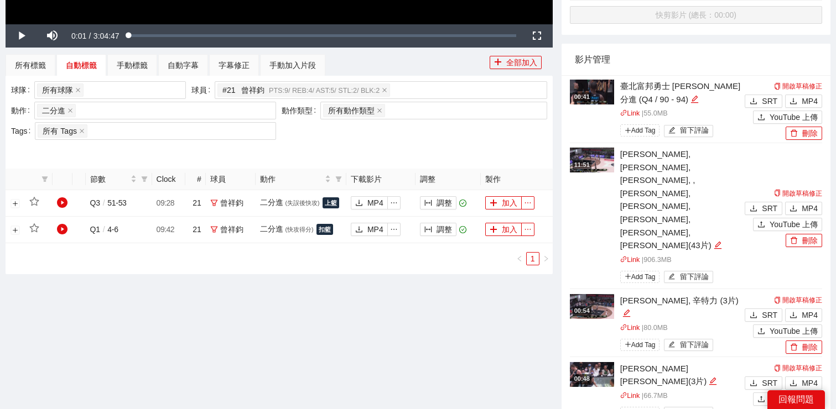
click at [538, 148] on div at bounding box center [279, 152] width 536 height 18
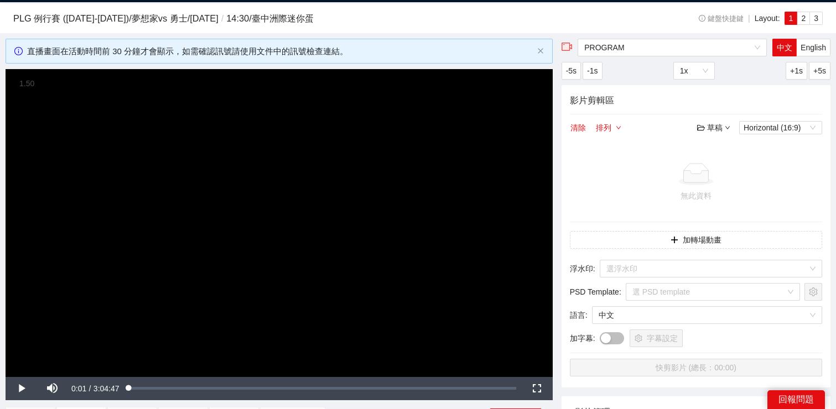
scroll to position [0, 0]
